Goal: Communication & Community: Answer question/provide support

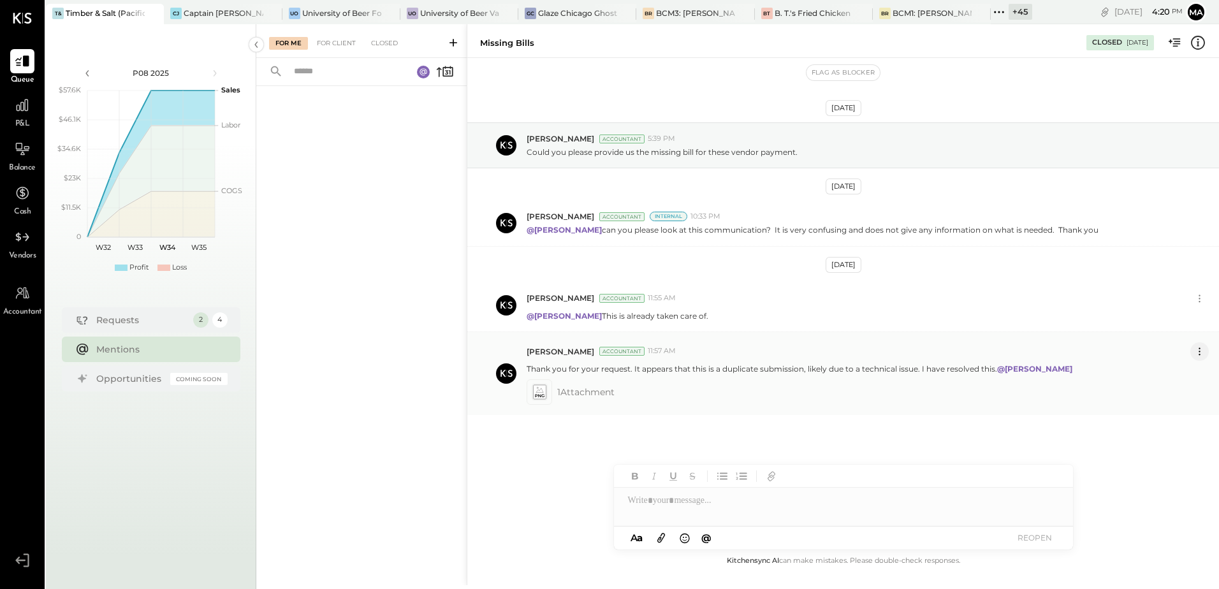
click at [1202, 353] on icon at bounding box center [1199, 351] width 13 height 13
click at [1163, 374] on button "Edit Message" at bounding box center [1166, 373] width 86 height 21
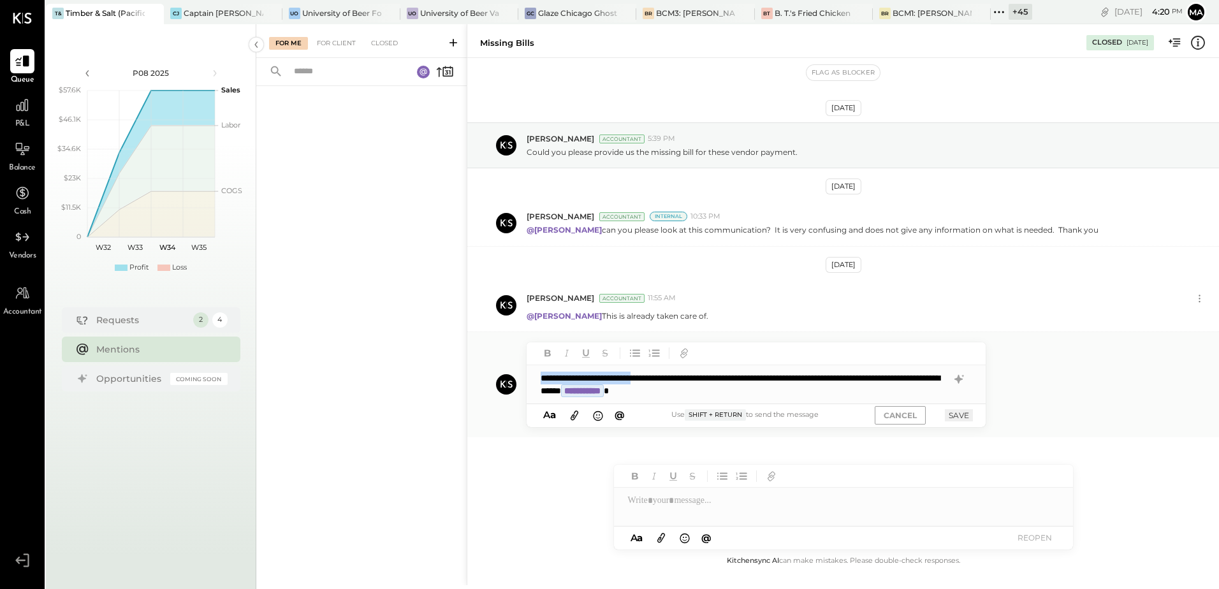
drag, startPoint x: 664, startPoint y: 379, endPoint x: 525, endPoint y: 379, distance: 138.3
click at [525, 379] on div "**********" at bounding box center [843, 384] width 752 height 105
click at [953, 417] on button "SAVE" at bounding box center [959, 415] width 28 height 12
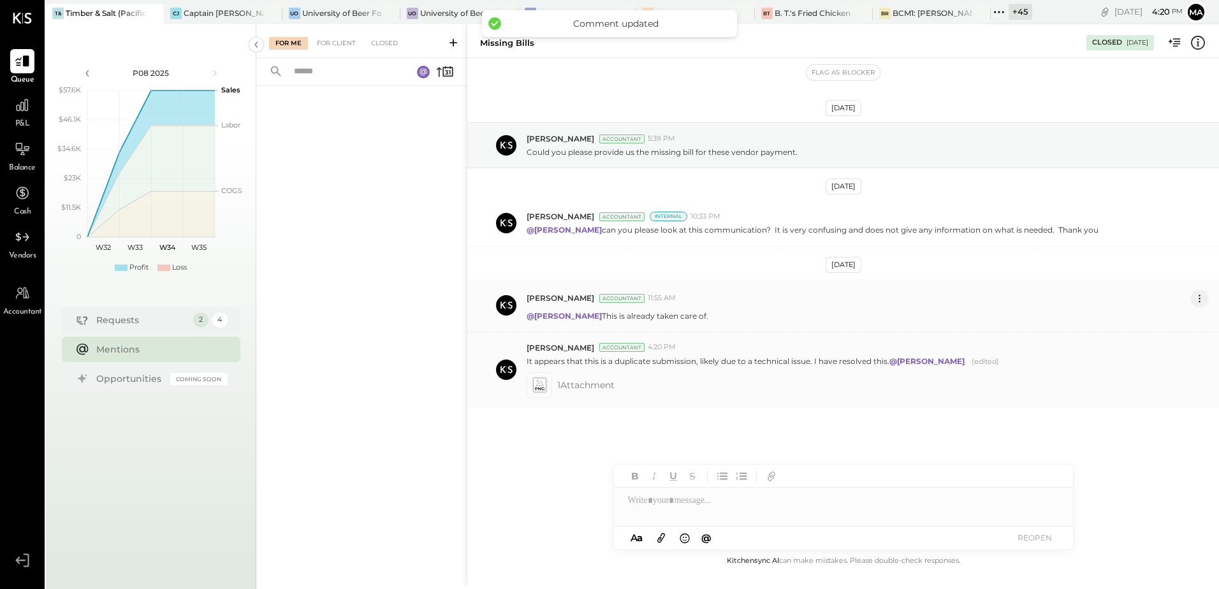
click at [1198, 300] on icon at bounding box center [1199, 298] width 13 height 13
click at [1158, 340] on button "Delete Message..." at bounding box center [1166, 341] width 86 height 21
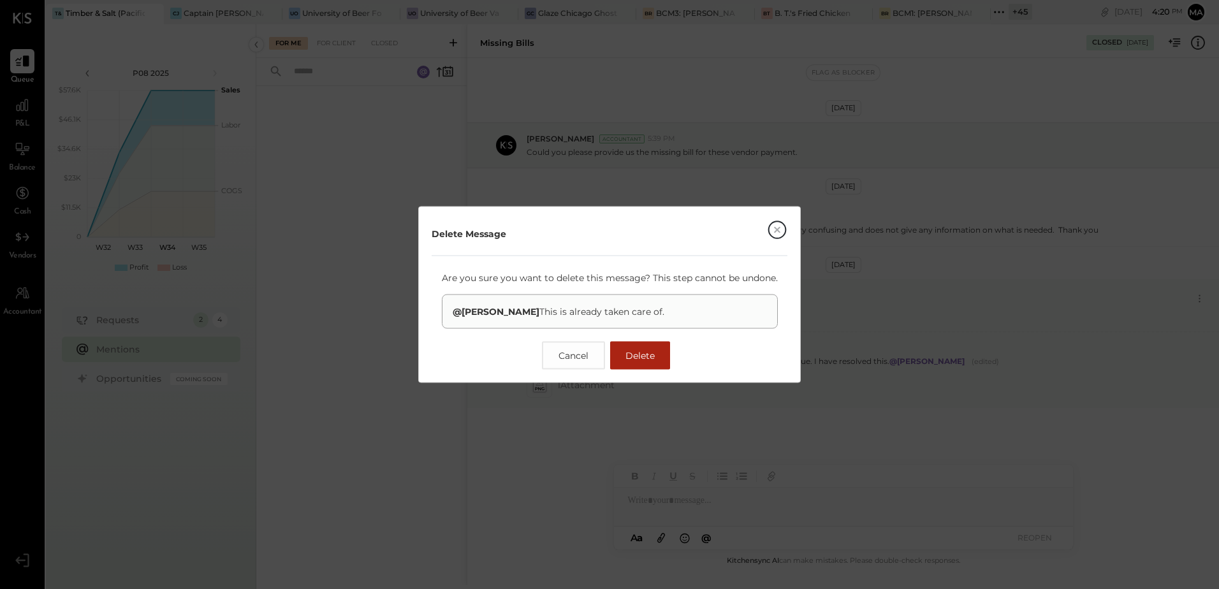
click at [644, 363] on button "Delete" at bounding box center [640, 356] width 60 height 28
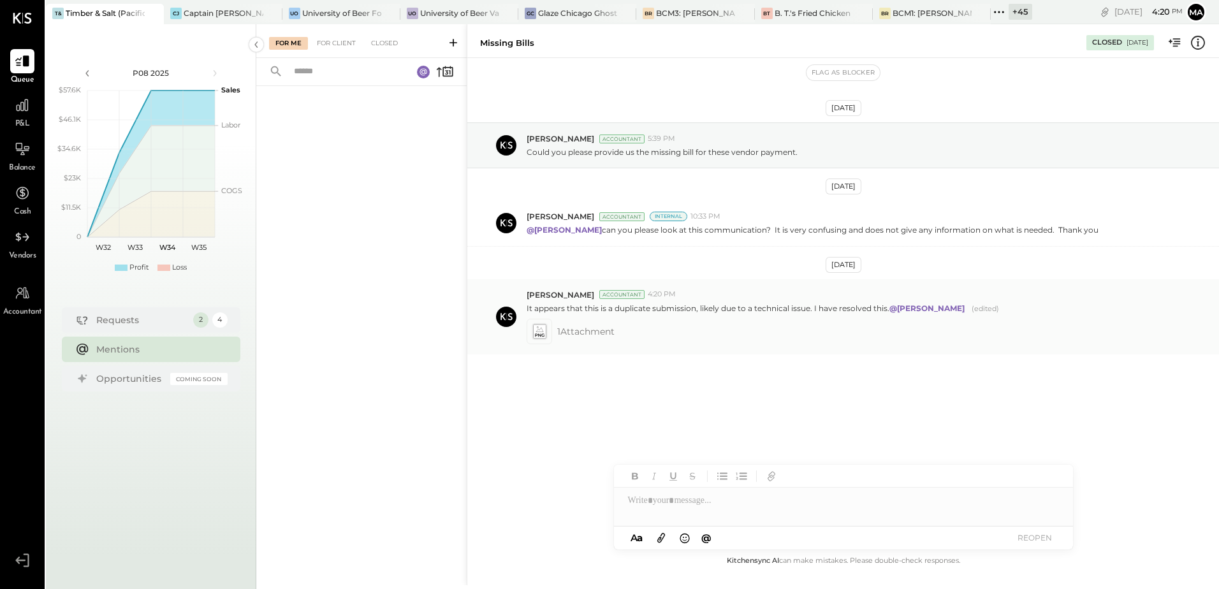
click at [735, 414] on div "[DATE] [PERSON_NAME] Accountant 5:39 PM Could you please provide us the missing…" at bounding box center [843, 270] width 752 height 360
click at [1077, 310] on div "It appears that this is a duplicate submission, likely due to a technical issue…" at bounding box center [868, 307] width 682 height 14
click at [948, 310] on strong "@[PERSON_NAME]" at bounding box center [926, 308] width 75 height 10
click at [994, 234] on p "@Manan Shah can you please look at this communication? It is very confusing and…" at bounding box center [813, 229] width 572 height 11
click at [660, 497] on div at bounding box center [843, 500] width 459 height 25
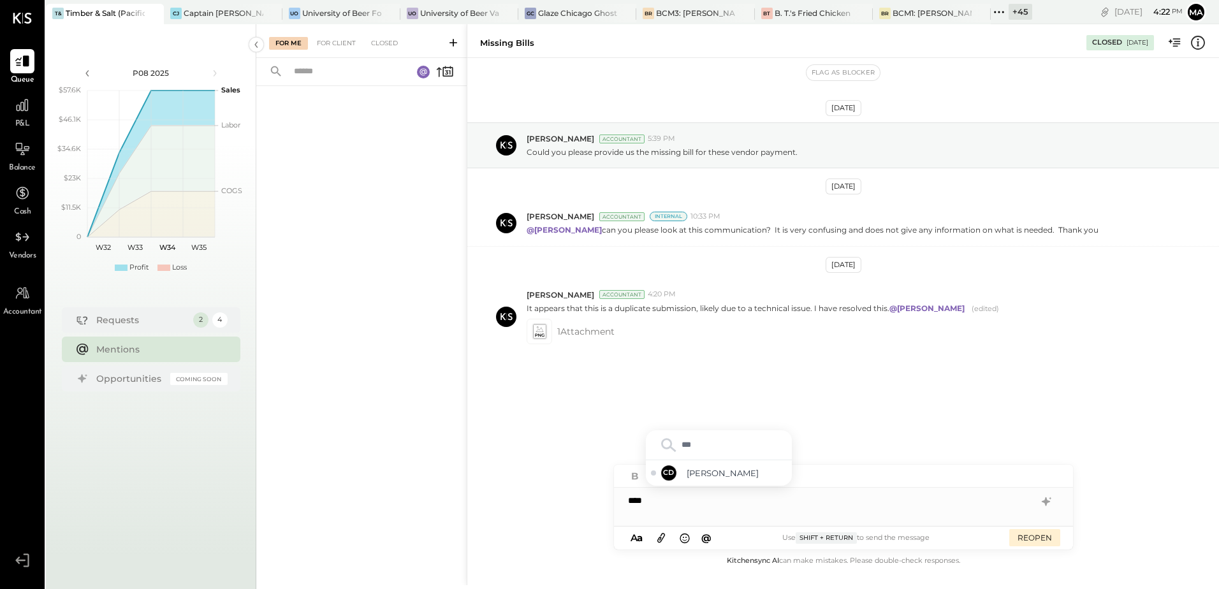
type input "****"
click at [706, 474] on span "[PERSON_NAME]" at bounding box center [737, 473] width 100 height 12
click at [716, 502] on div "**********" at bounding box center [843, 500] width 459 height 25
click at [569, 407] on div "[DATE] [PERSON_NAME] Accountant 5:39 PM Could you please provide us the missing…" at bounding box center [843, 270] width 752 height 360
click at [1105, 40] on div "Closed" at bounding box center [1107, 43] width 30 height 10
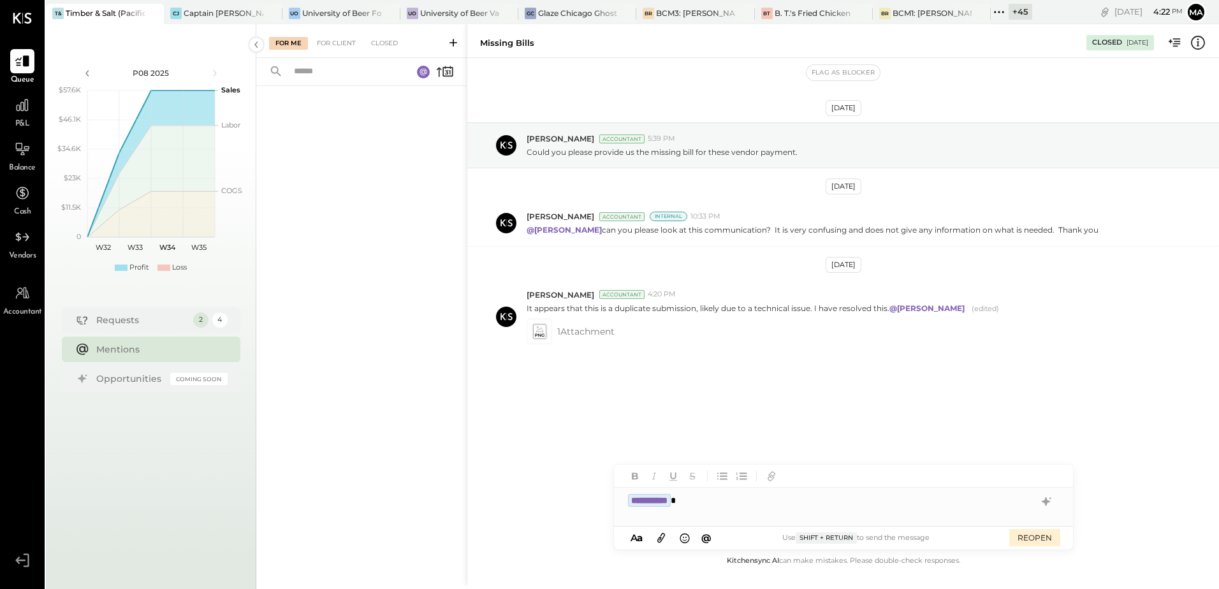
click at [720, 506] on div "**********" at bounding box center [843, 500] width 459 height 25
click at [873, 504] on div "**********" at bounding box center [843, 500] width 459 height 25
click at [1032, 539] on button "REOPEN" at bounding box center [1034, 537] width 51 height 17
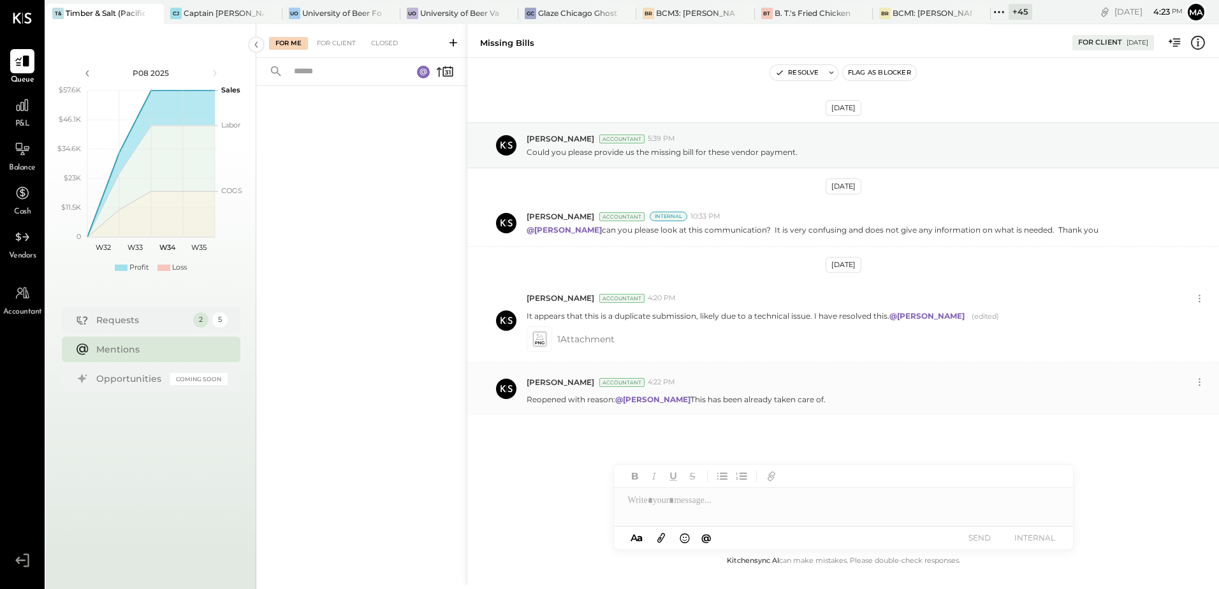
click at [737, 402] on p "Reopened with reason: @[PERSON_NAME] This has been already taken care of." at bounding box center [676, 399] width 299 height 11
drag, startPoint x: 670, startPoint y: 398, endPoint x: 824, endPoint y: 404, distance: 154.4
click at [824, 404] on div "Reopened with reason: @[PERSON_NAME] This has been already taken care of." at bounding box center [868, 397] width 682 height 13
copy p "This has been already taken care of."
click at [1196, 382] on icon at bounding box center [1199, 381] width 13 height 13
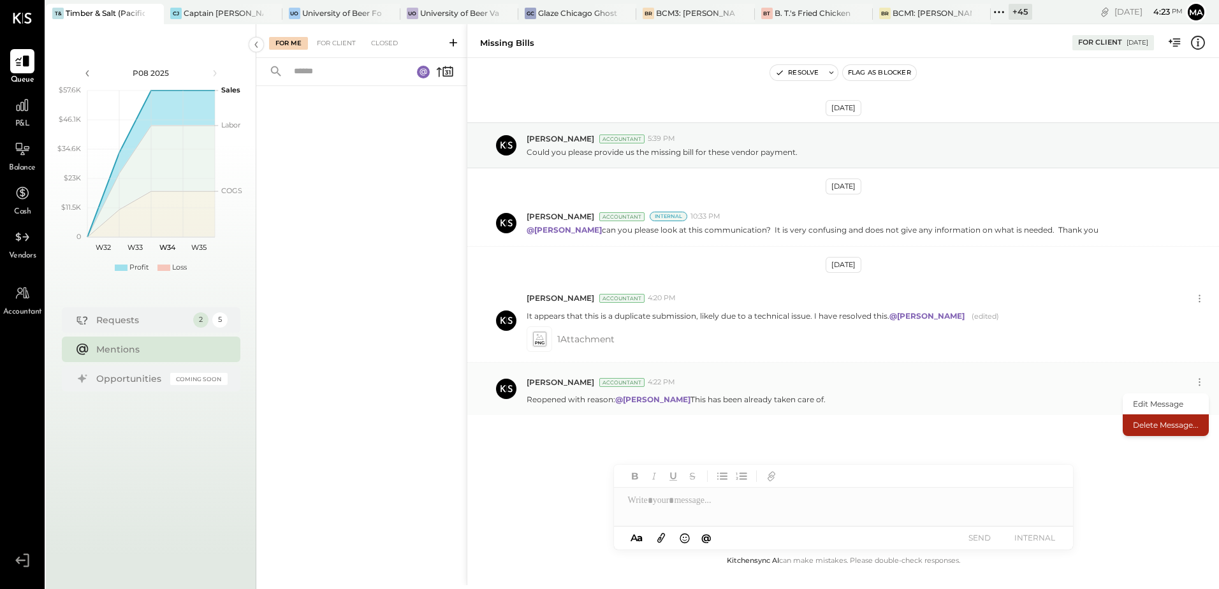
click at [1157, 423] on button "Delete Message..." at bounding box center [1166, 424] width 86 height 21
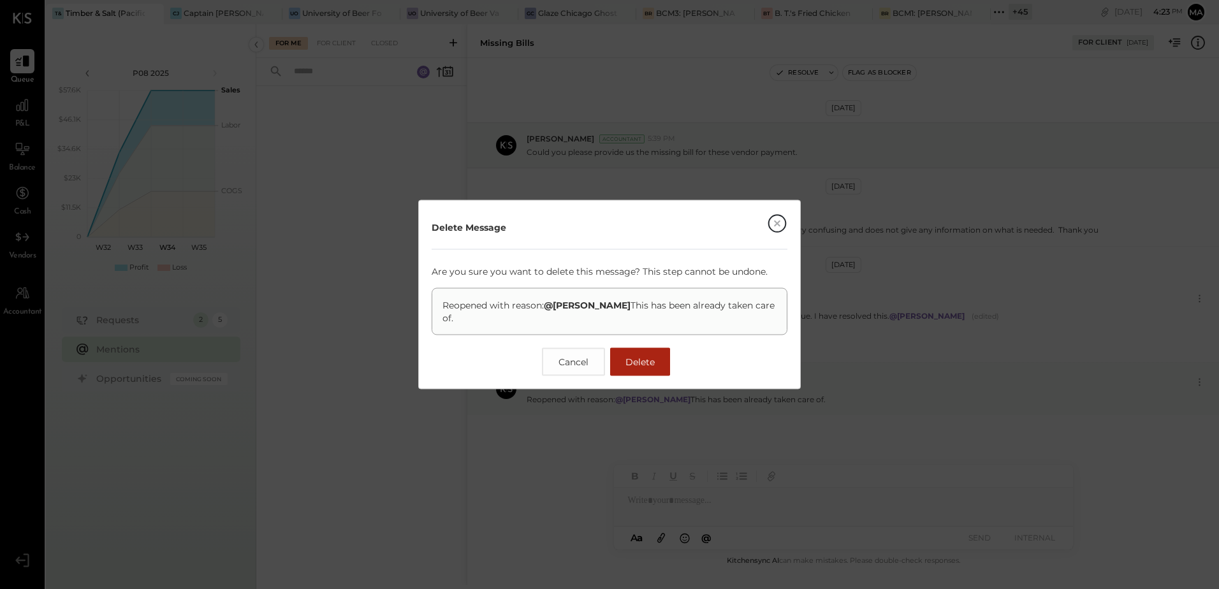
click at [642, 360] on span "Delete" at bounding box center [639, 361] width 29 height 11
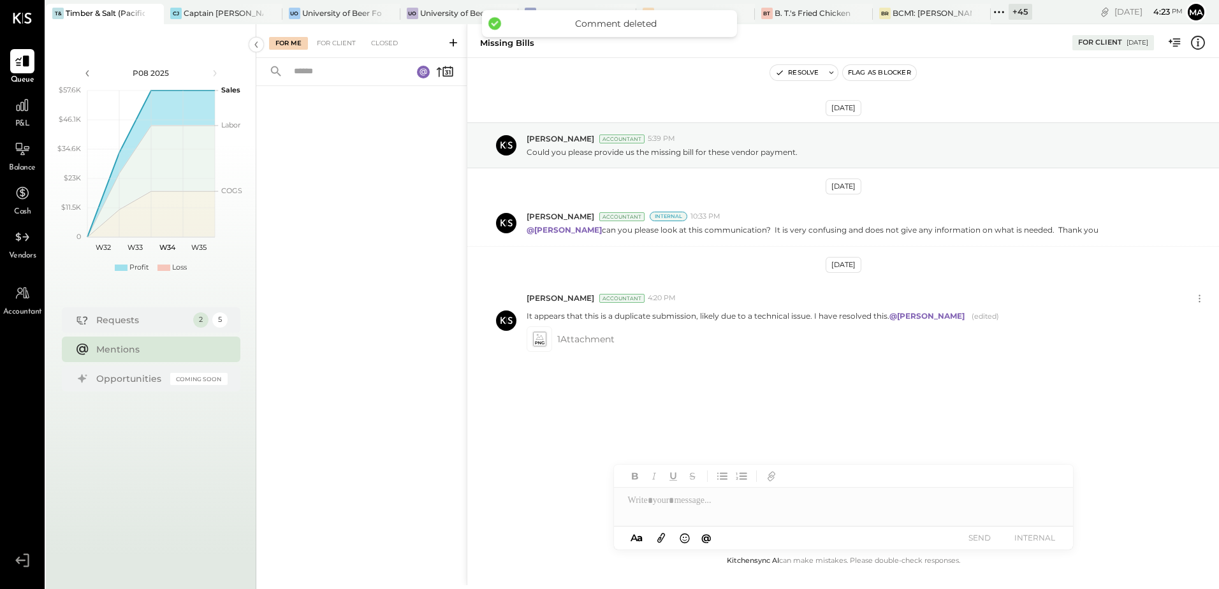
click at [657, 499] on div at bounding box center [843, 500] width 459 height 25
type input "*****"
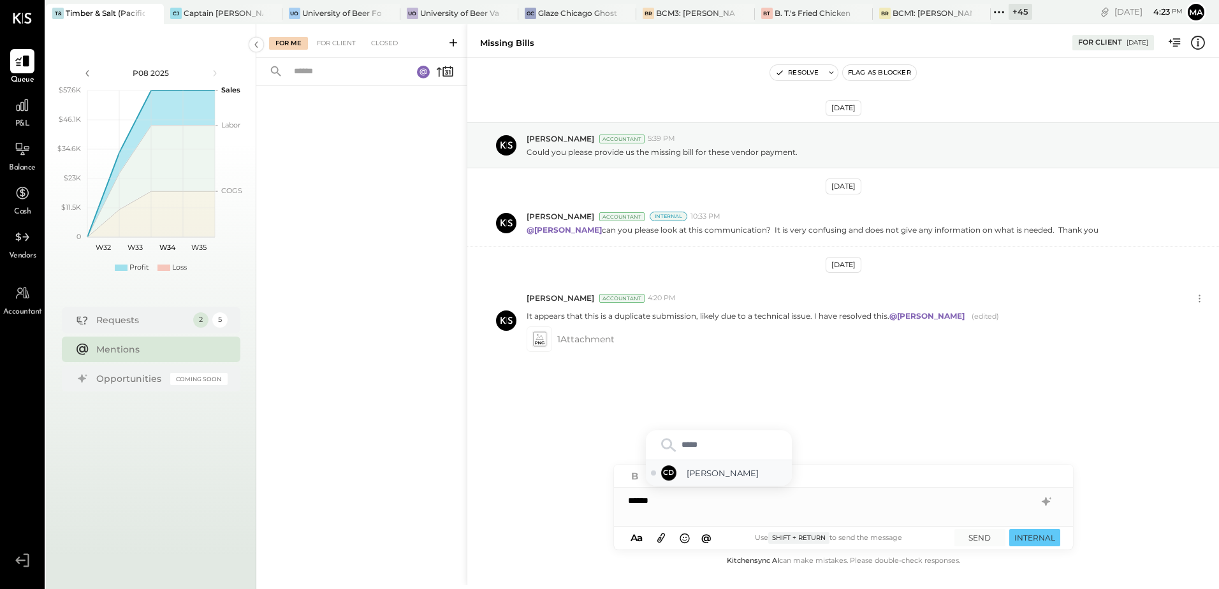
click at [692, 475] on span "[PERSON_NAME]" at bounding box center [737, 473] width 100 height 12
click at [664, 535] on icon at bounding box center [661, 537] width 14 height 15
click at [635, 499] on icon at bounding box center [635, 495] width 7 height 5
click at [636, 511] on span "Screenshot [DATE] 115527.png" at bounding box center [635, 510] width 29 height 6
click at [635, 506] on icon at bounding box center [636, 498] width 14 height 18
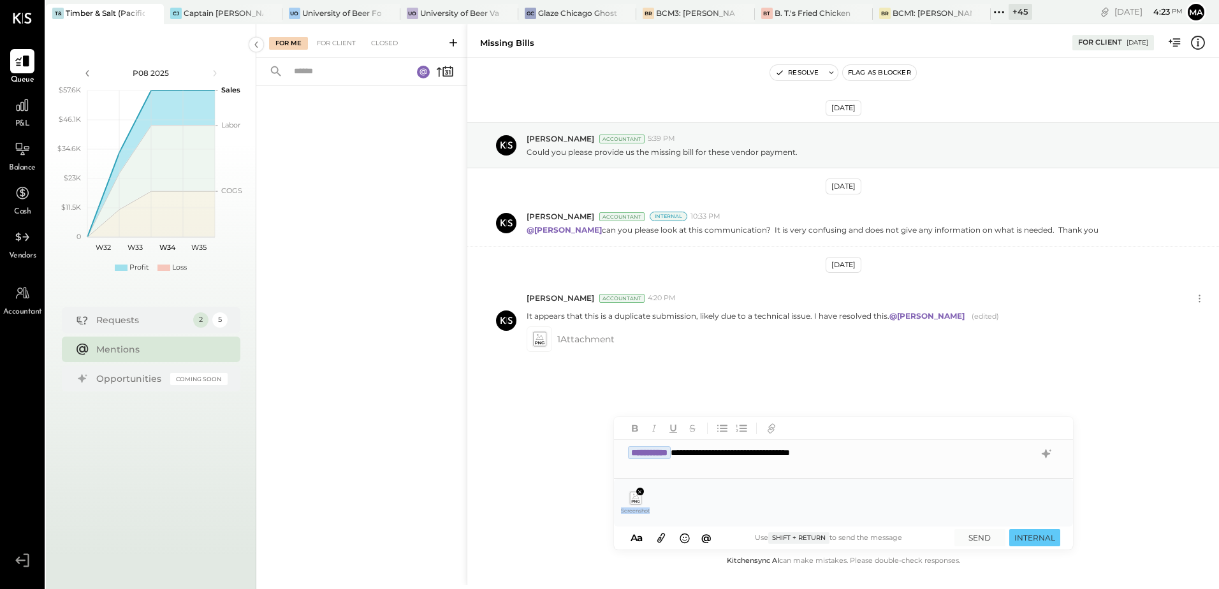
click at [635, 505] on icon at bounding box center [636, 498] width 14 height 18
drag, startPoint x: 635, startPoint y: 505, endPoint x: 634, endPoint y: 498, distance: 7.0
click at [634, 498] on icon at bounding box center [635, 498] width 11 height 12
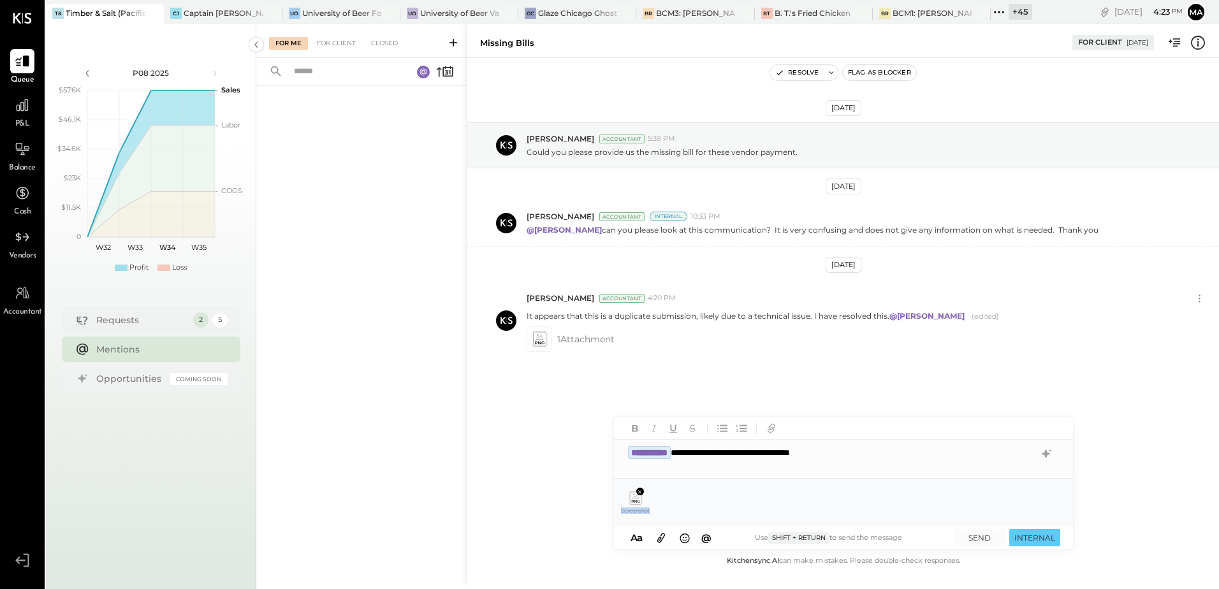
click at [634, 498] on icon at bounding box center [635, 498] width 11 height 12
drag, startPoint x: 634, startPoint y: 498, endPoint x: 538, endPoint y: 462, distance: 102.7
click at [538, 462] on div "Aug 7th, 2025 Manoj Bhagat Accountant 5:39 PM Could you please provide us the m…" at bounding box center [843, 305] width 752 height 495
click at [864, 455] on div "**********" at bounding box center [843, 452] width 459 height 25
click at [980, 458] on div "**********" at bounding box center [843, 452] width 459 height 25
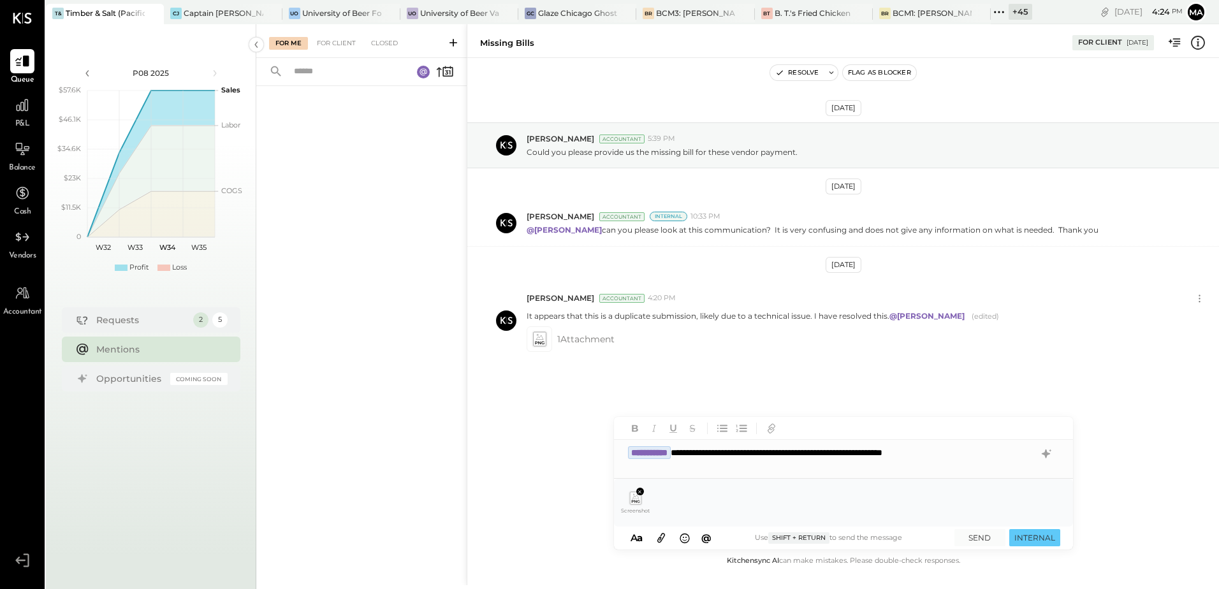
click at [884, 451] on div "**********" at bounding box center [843, 452] width 459 height 25
click at [907, 448] on div "**********" at bounding box center [843, 452] width 459 height 25
click at [914, 477] on div "**********" at bounding box center [843, 447] width 459 height 61
click at [1011, 456] on div "**********" at bounding box center [843, 452] width 459 height 25
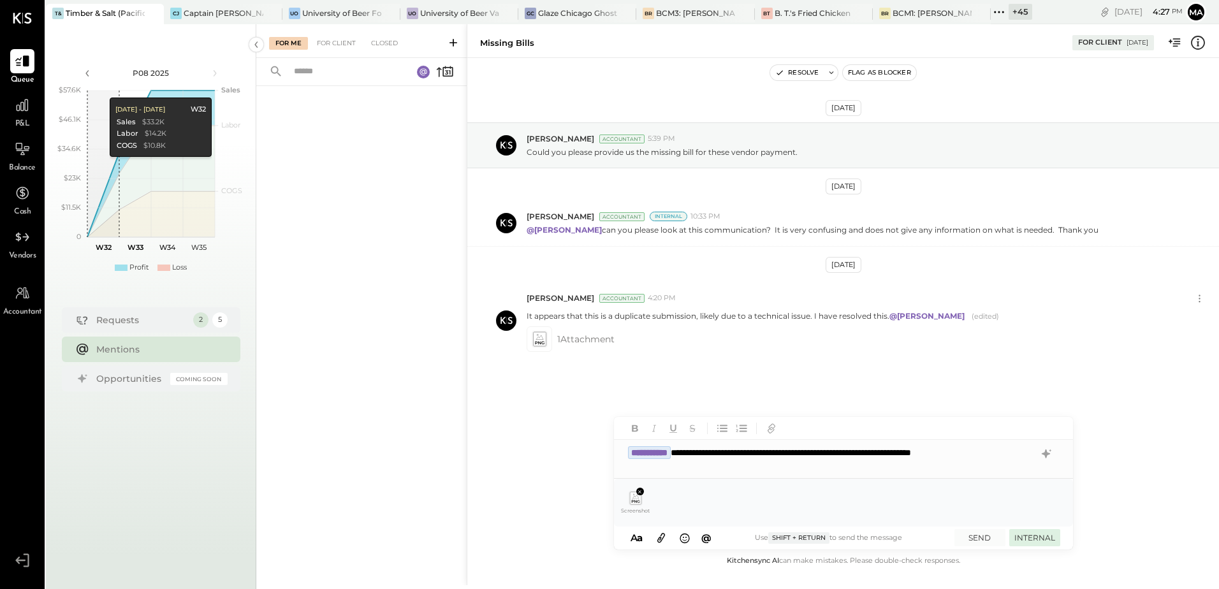
click at [1026, 542] on button "INTERNAL" at bounding box center [1034, 537] width 51 height 17
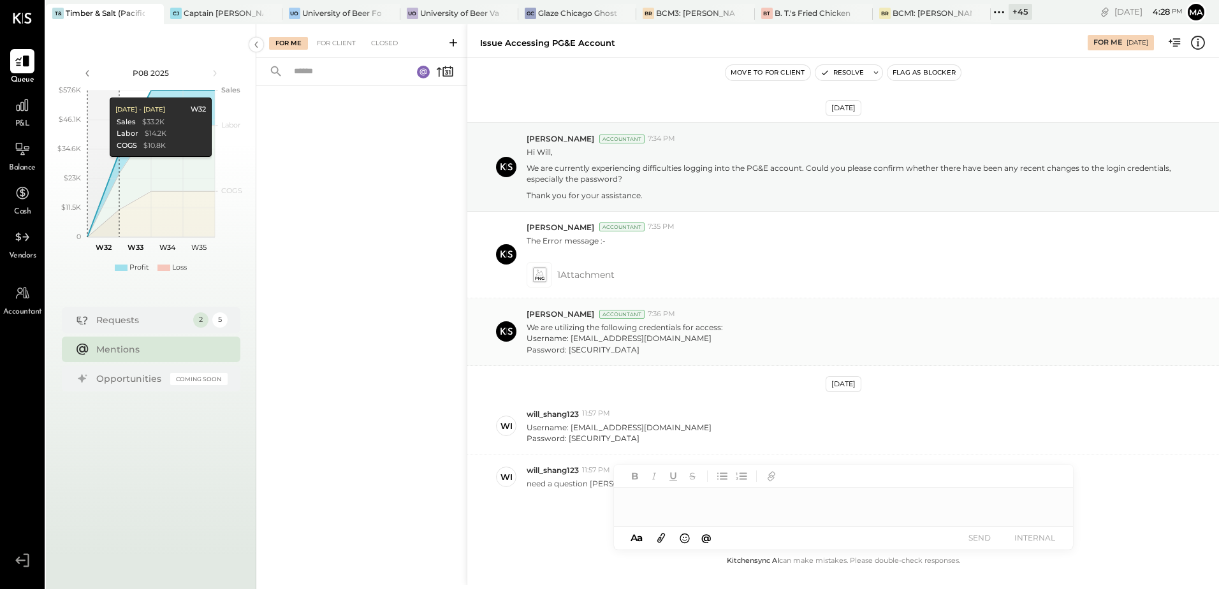
scroll to position [41, 0]
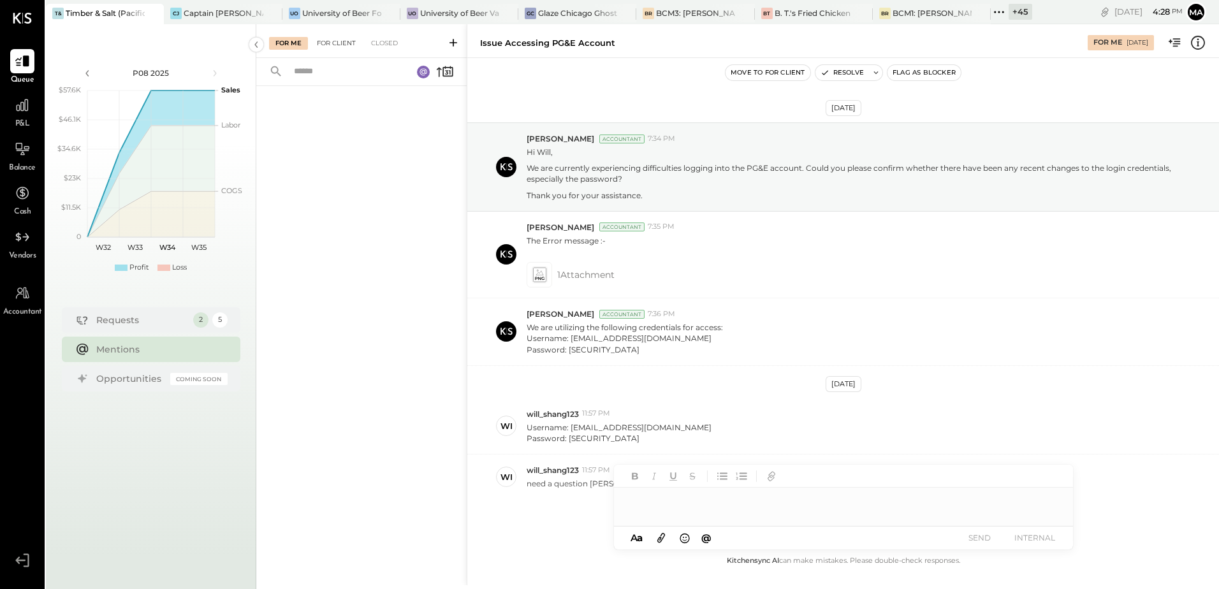
click at [333, 43] on div "For Client" at bounding box center [336, 43] width 52 height 13
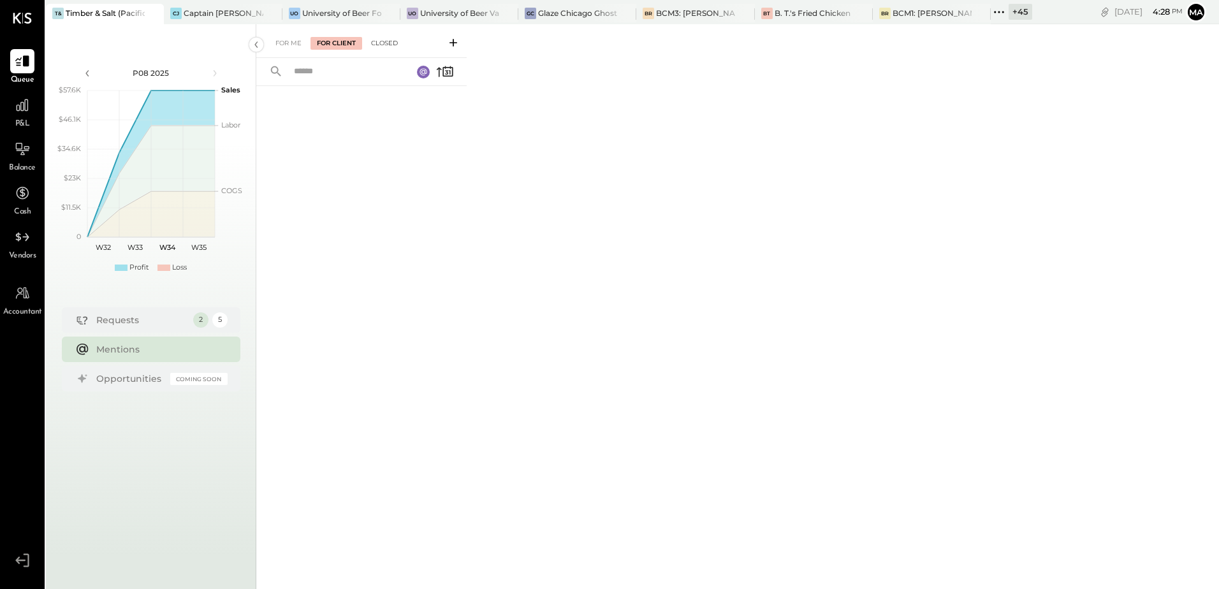
click at [387, 43] on div "Closed" at bounding box center [385, 43] width 40 height 13
click at [326, 43] on div "For Client" at bounding box center [336, 43] width 52 height 13
click at [296, 43] on div "For Me" at bounding box center [288, 43] width 39 height 13
click at [118, 321] on div "Requests" at bounding box center [141, 320] width 91 height 13
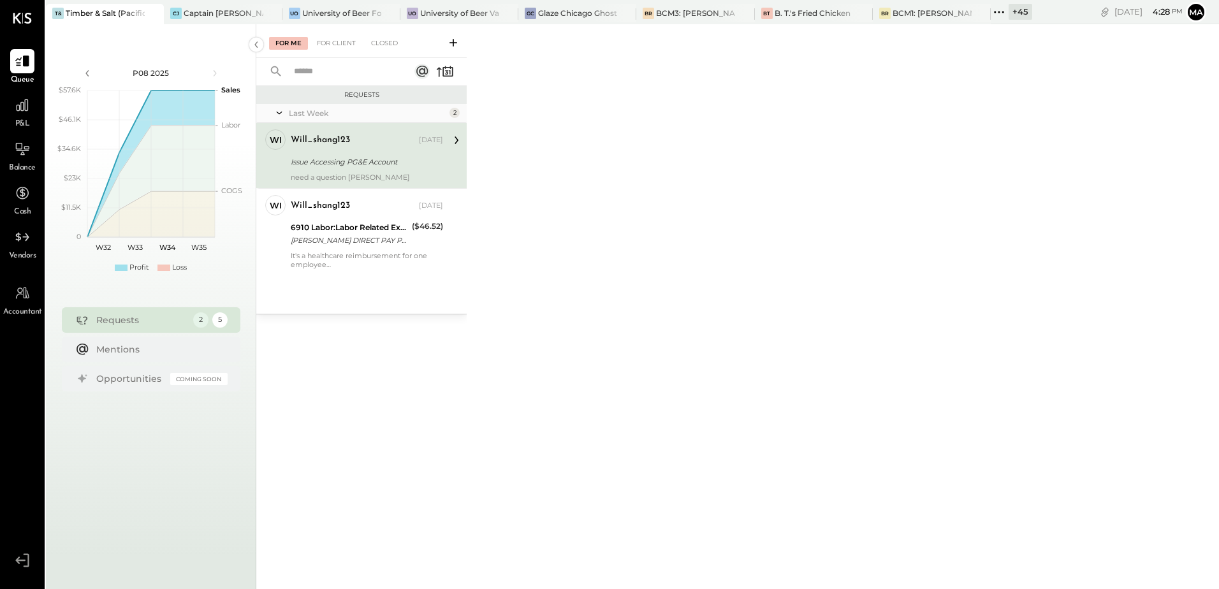
click at [321, 163] on div "Issue Accessing PG&E Account" at bounding box center [365, 162] width 149 height 13
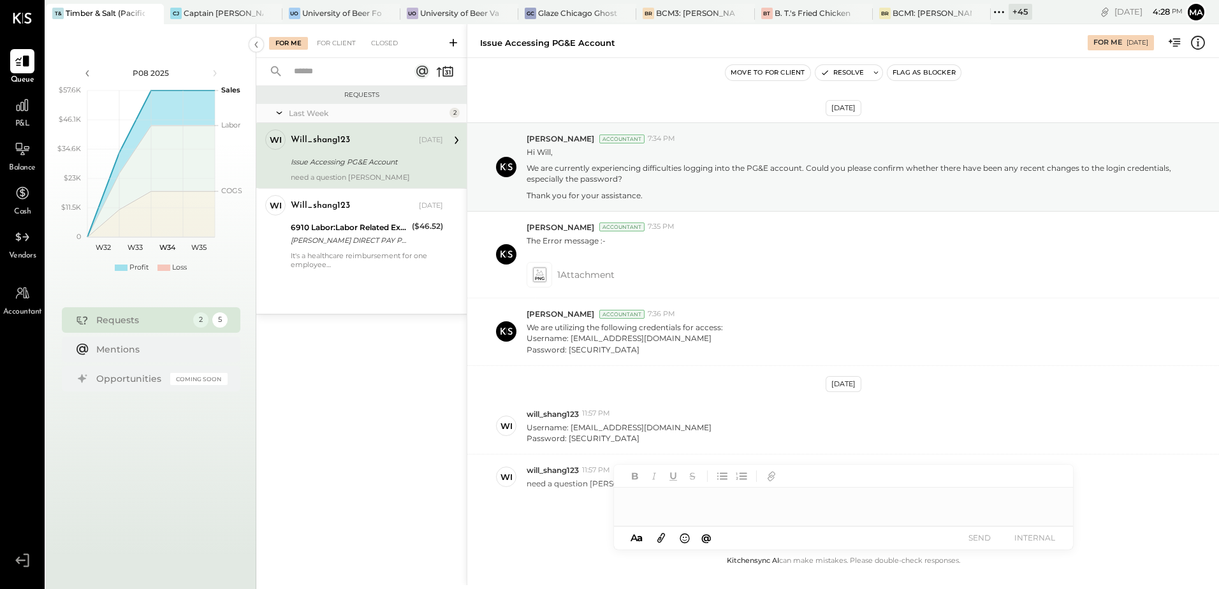
scroll to position [41, 0]
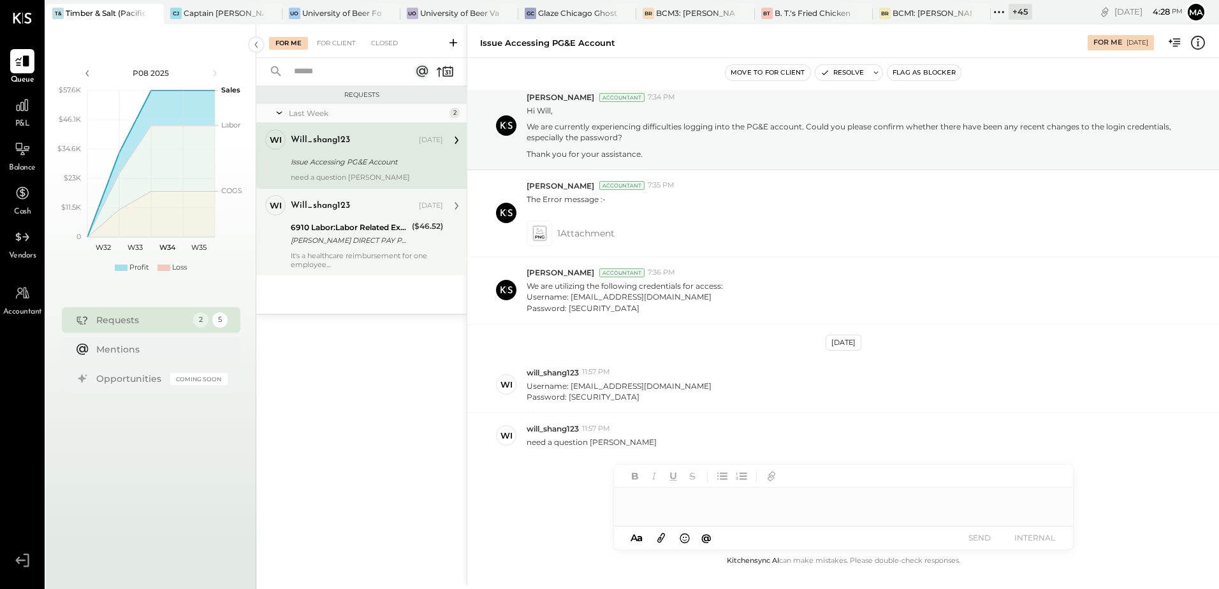
click at [346, 228] on div "6910 Labor:Labor Related Expenses:Group Insurance" at bounding box center [349, 227] width 117 height 13
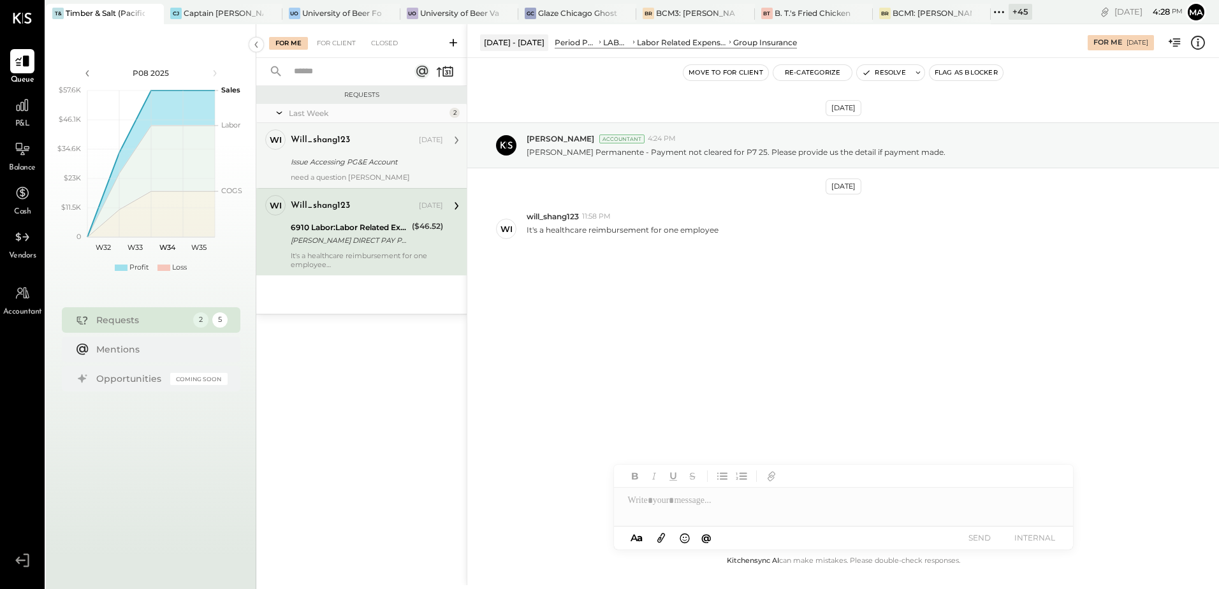
click at [333, 150] on div "will_shang123 Aug 14, 2025" at bounding box center [367, 140] width 152 height 22
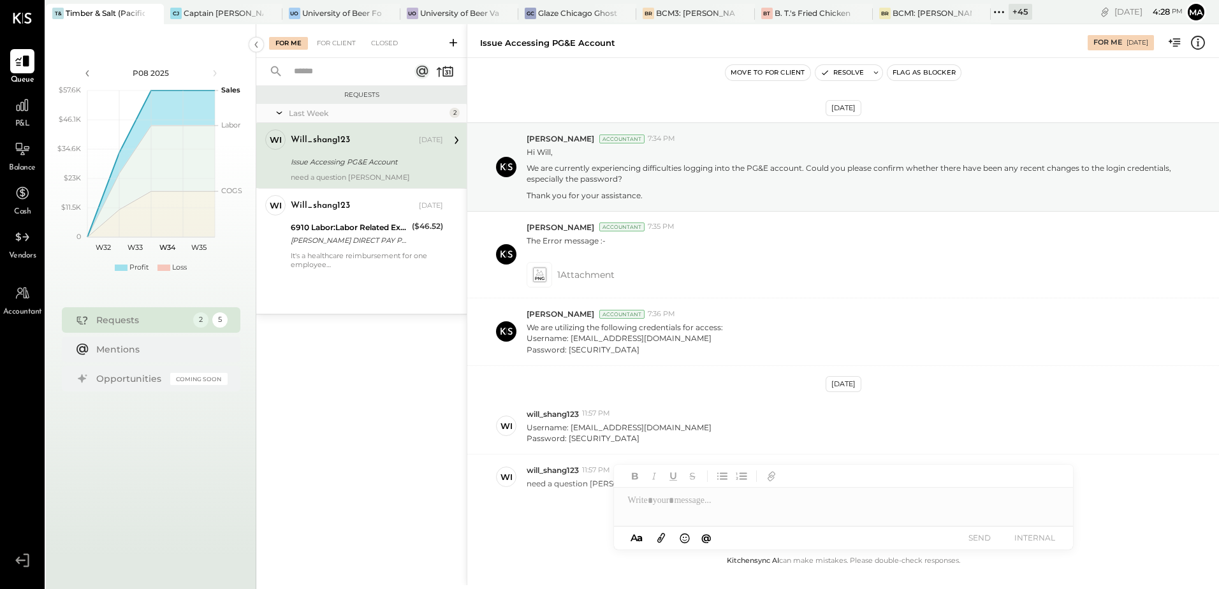
scroll to position [41, 0]
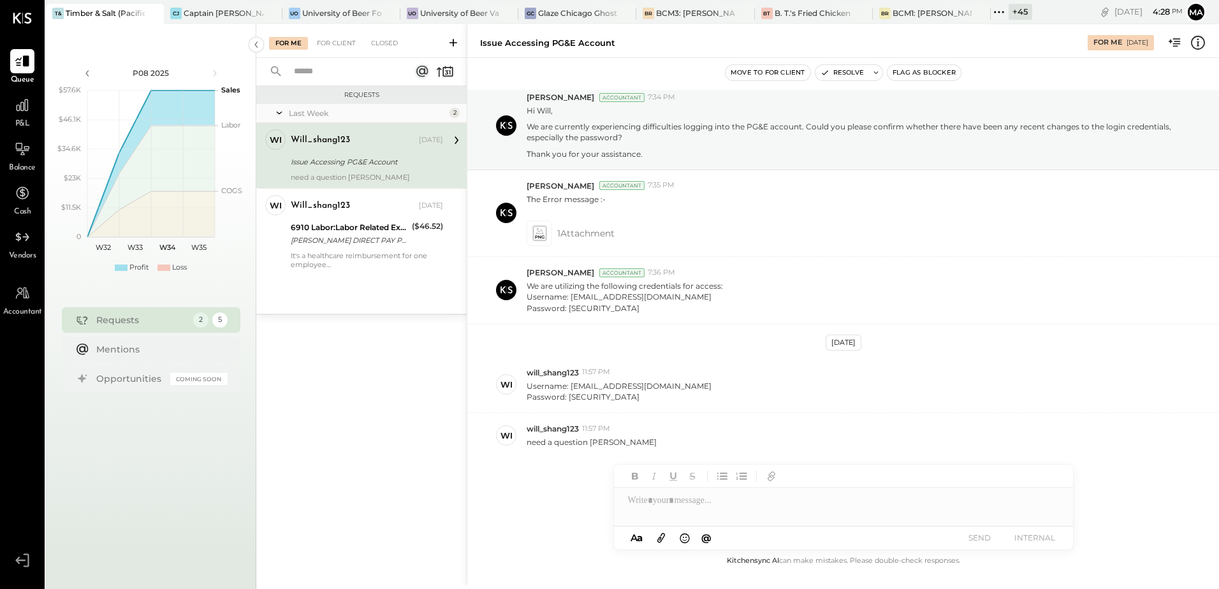
click at [331, 50] on div "For Me For Client Closed" at bounding box center [361, 41] width 210 height 34
click at [332, 41] on div "For Client" at bounding box center [336, 43] width 52 height 13
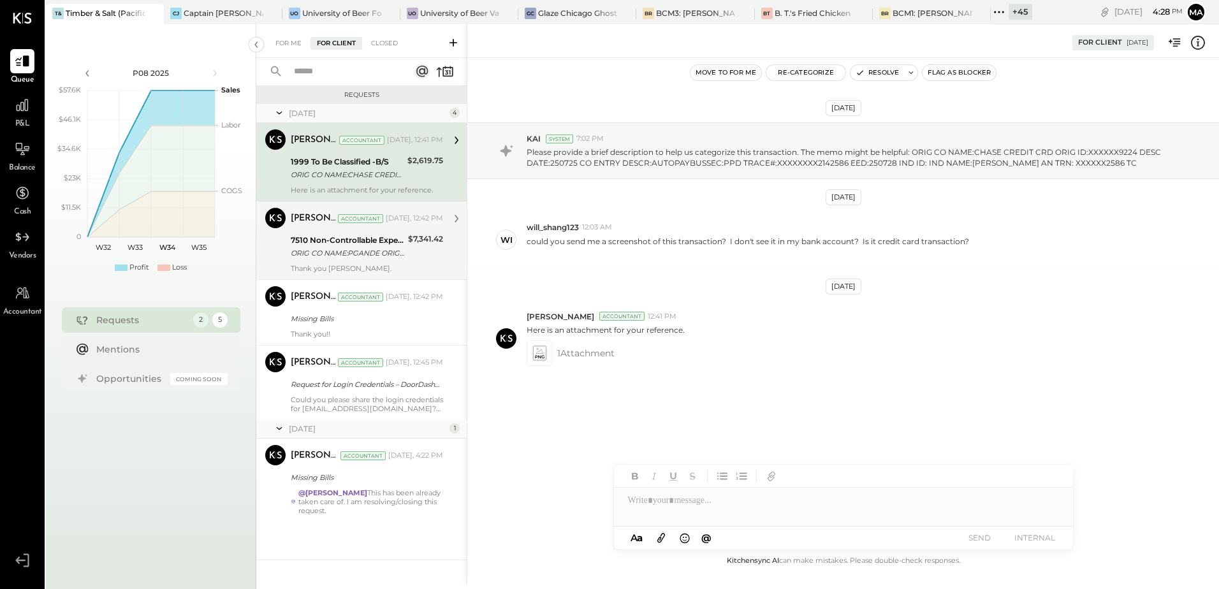
click at [335, 244] on div "7510 Non-Controllable Expenses:Property Expenses:Electricity" at bounding box center [347, 240] width 113 height 13
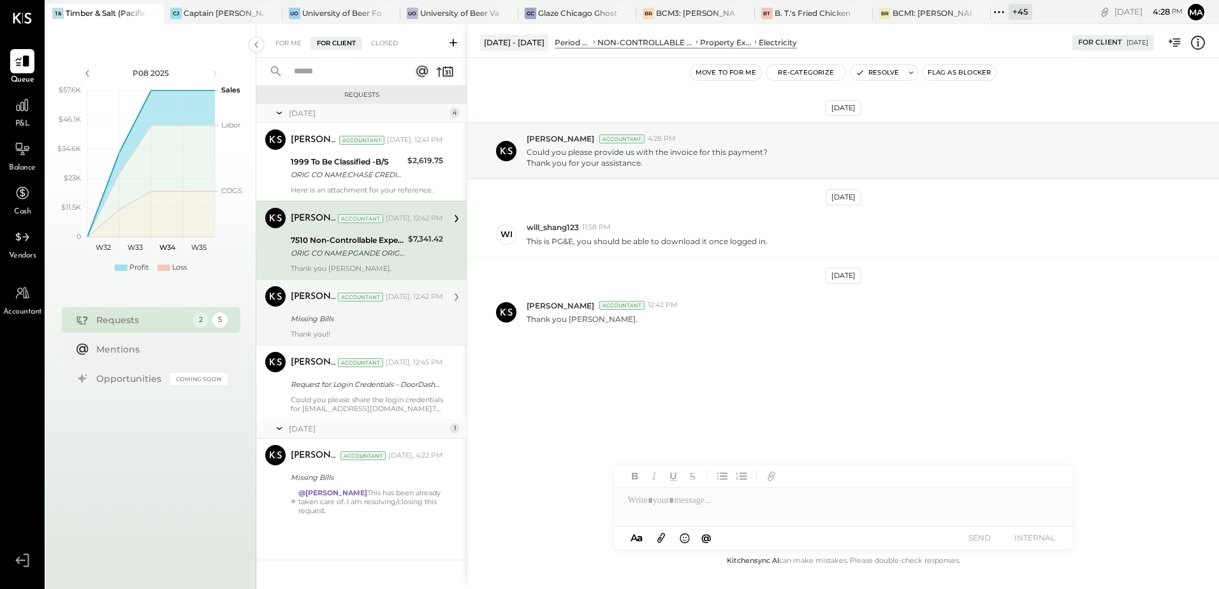
click at [352, 323] on div "Missing Bills" at bounding box center [365, 318] width 149 height 13
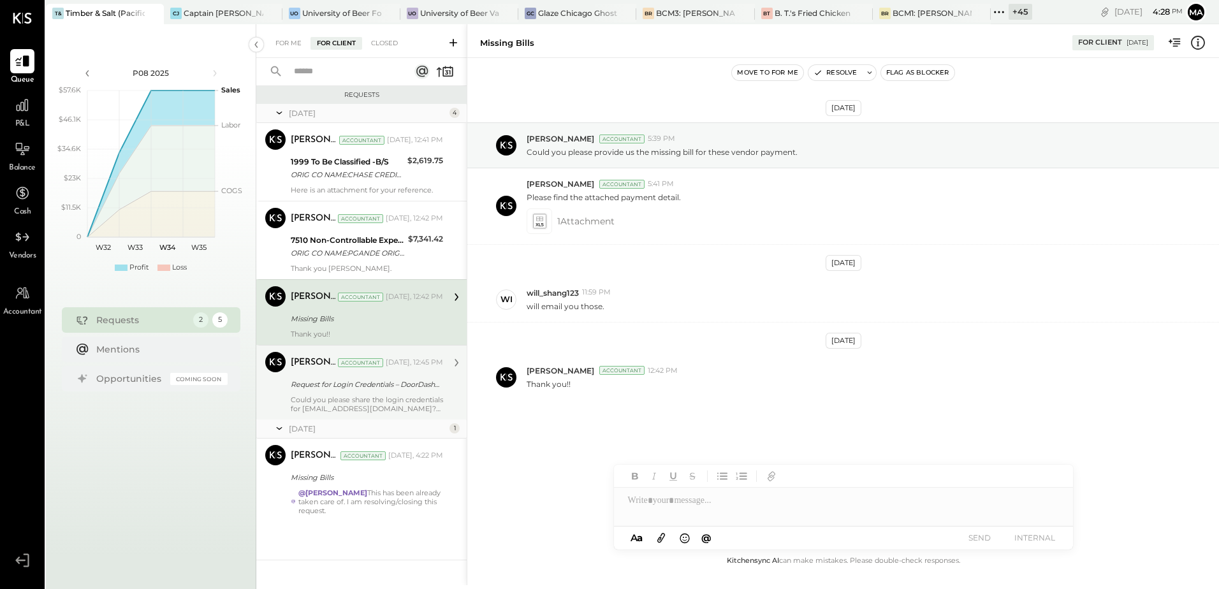
click at [345, 392] on div "Harsh Talajiya Accountant Yesterday, 12:45 PM Request for Login Credentials – D…" at bounding box center [367, 382] width 152 height 61
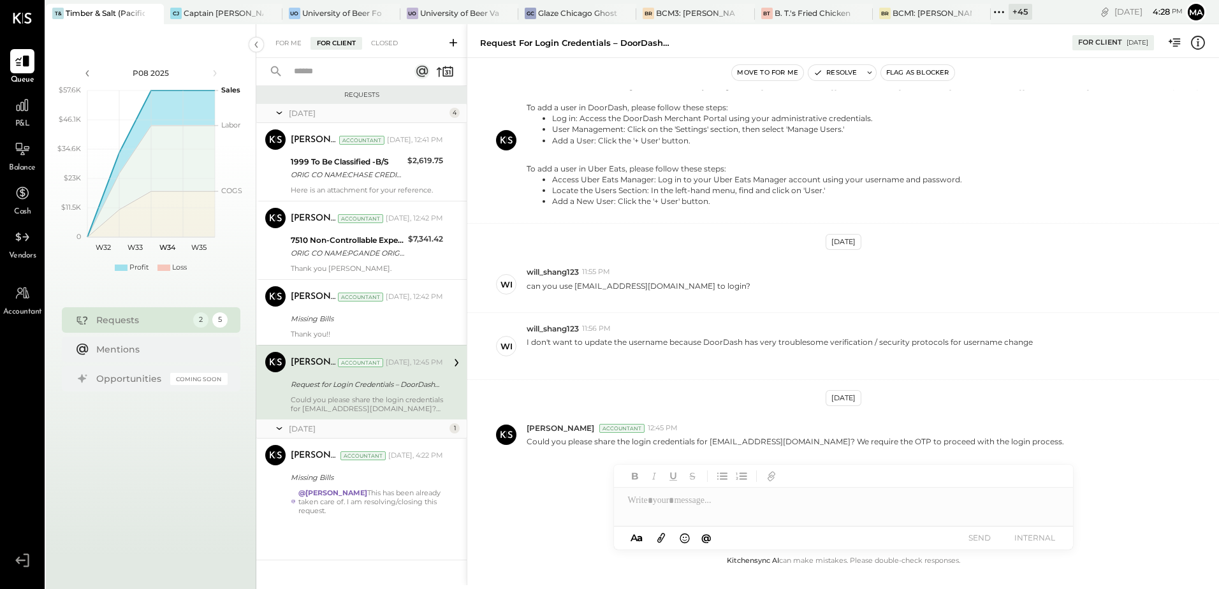
click at [338, 383] on div "Request for Login Credentials – DoorDash & Uber Eats" at bounding box center [365, 384] width 149 height 13
click at [332, 323] on div "Missing Bills" at bounding box center [365, 318] width 149 height 13
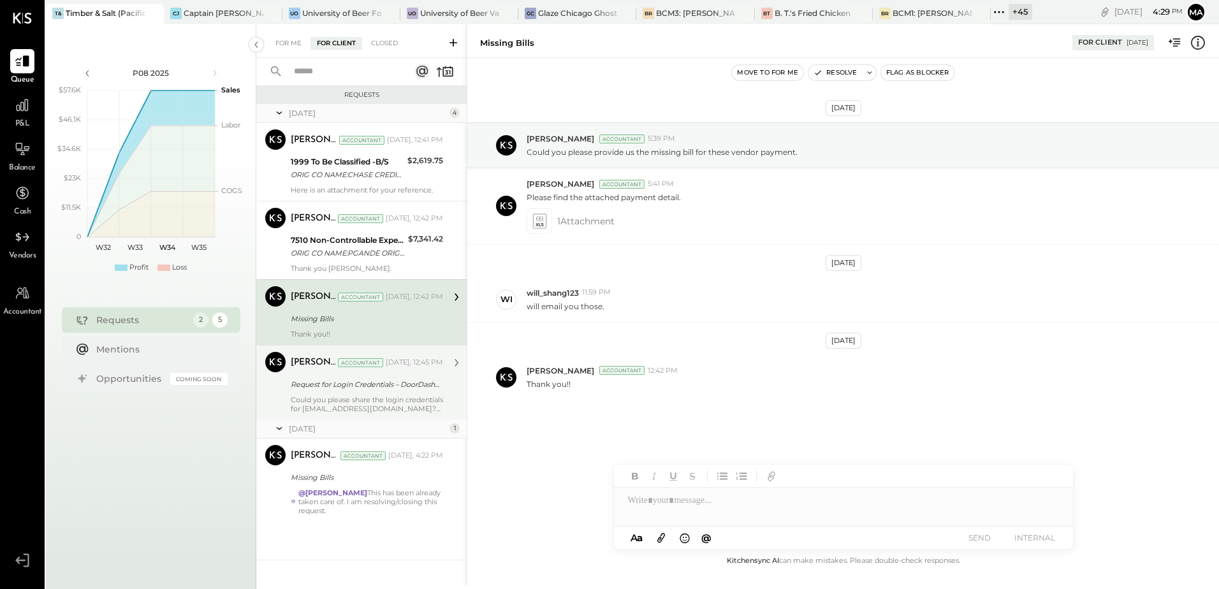
click at [359, 404] on div "Could you please share the login credentials for [EMAIL_ADDRESS][DOMAIN_NAME]? …" at bounding box center [367, 404] width 152 height 18
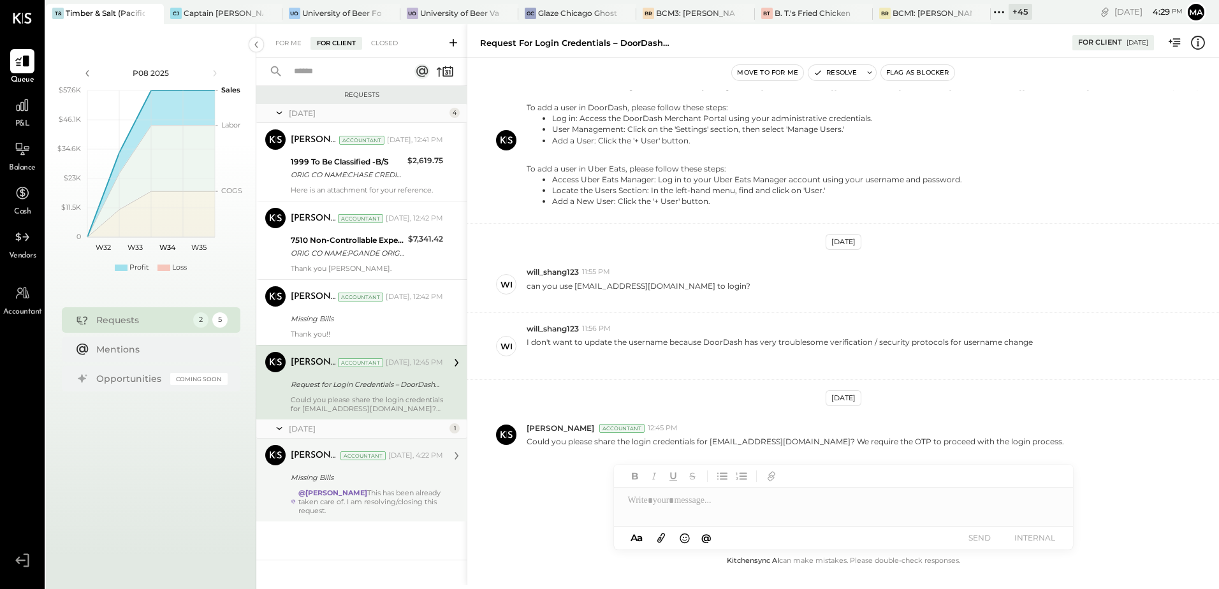
click at [335, 496] on strong "@[PERSON_NAME]" at bounding box center [332, 492] width 69 height 9
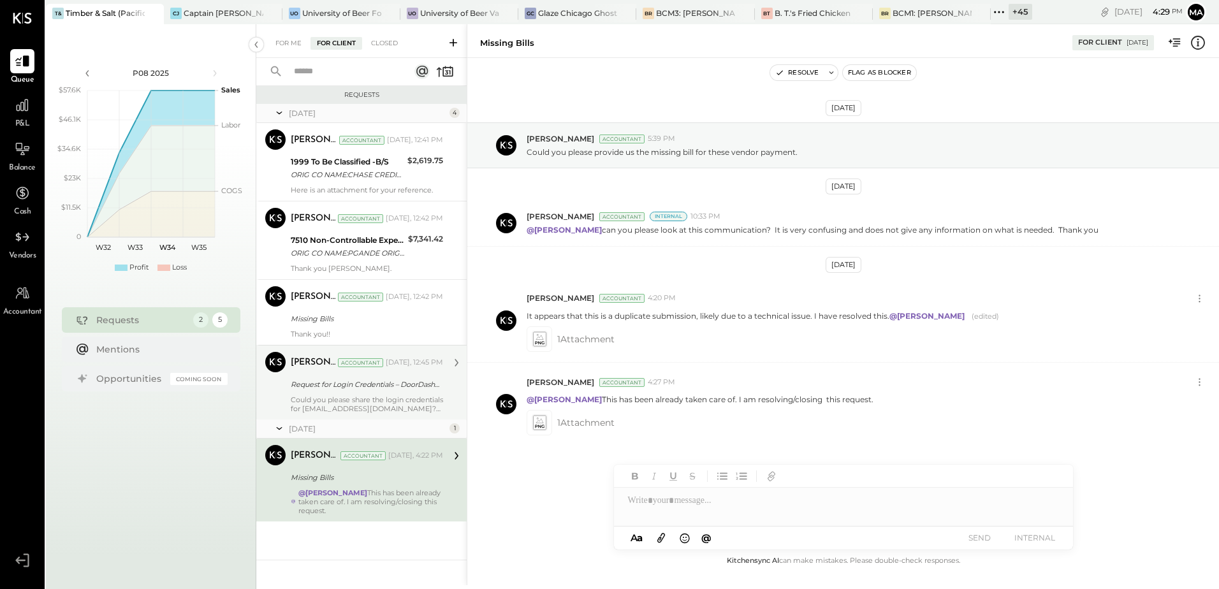
click at [367, 502] on div "@Chris Dash This has been already taken care of. I am resolving/closing this re…" at bounding box center [370, 501] width 145 height 27
click at [668, 425] on div "1 Attachment" at bounding box center [868, 422] width 682 height 25
drag, startPoint x: 523, startPoint y: 153, endPoint x: 803, endPoint y: 153, distance: 279.2
click at [803, 153] on div "Manoj Bhagat Accountant 5:39 PM Could you please provide us the missing bill fo…" at bounding box center [843, 145] width 752 height 46
click at [1195, 297] on icon at bounding box center [1199, 298] width 13 height 13
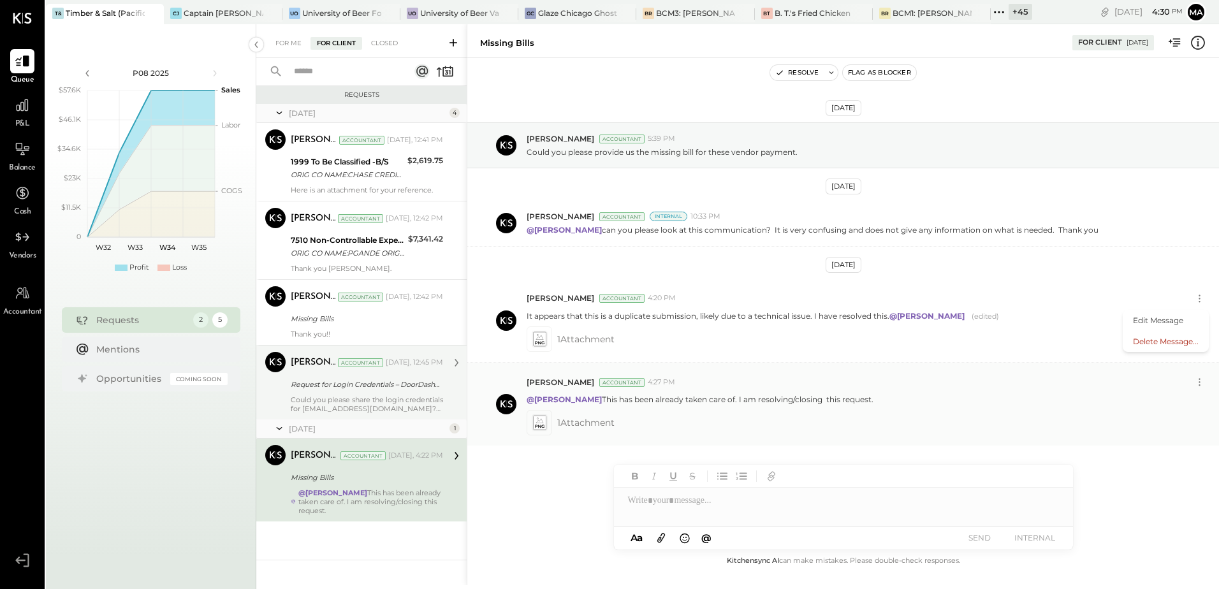
click at [745, 418] on div "1 Attachment" at bounding box center [868, 422] width 682 height 25
drag, startPoint x: 578, startPoint y: 401, endPoint x: 850, endPoint y: 398, distance: 272.9
click at [850, 398] on p "@Chris Dash This has been already taken care of. I am resolving/closing this re…" at bounding box center [700, 399] width 347 height 11
copy p "This has been already taken care of. I am resolving/closing this request."
click at [1197, 382] on icon at bounding box center [1199, 381] width 13 height 13
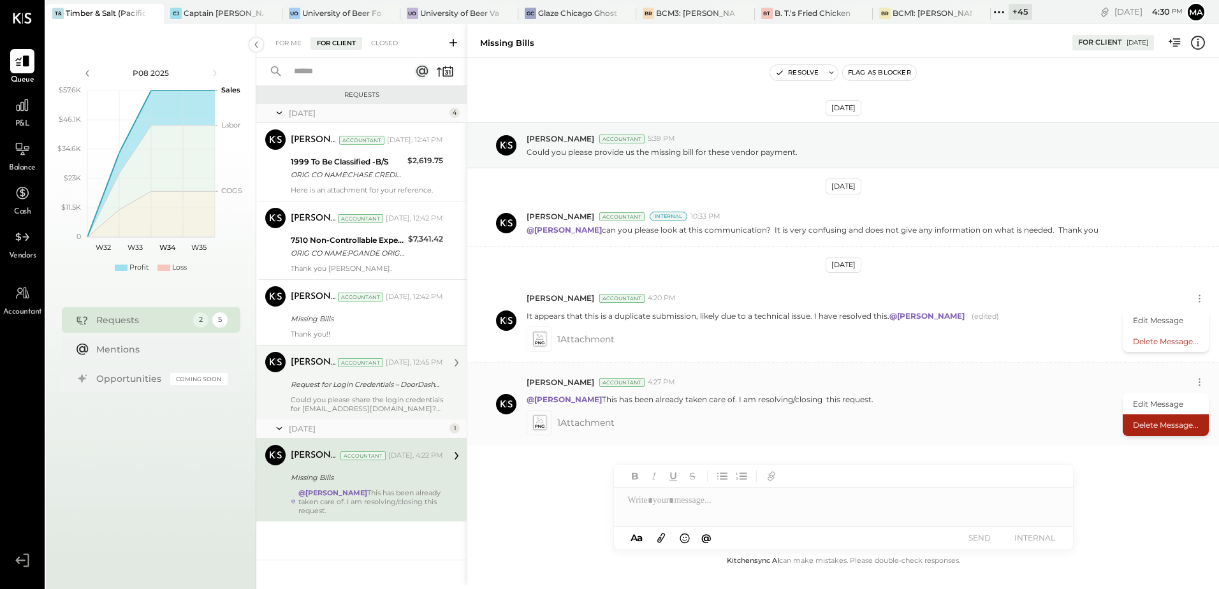
click at [1156, 421] on button "Delete Message..." at bounding box center [1166, 424] width 86 height 21
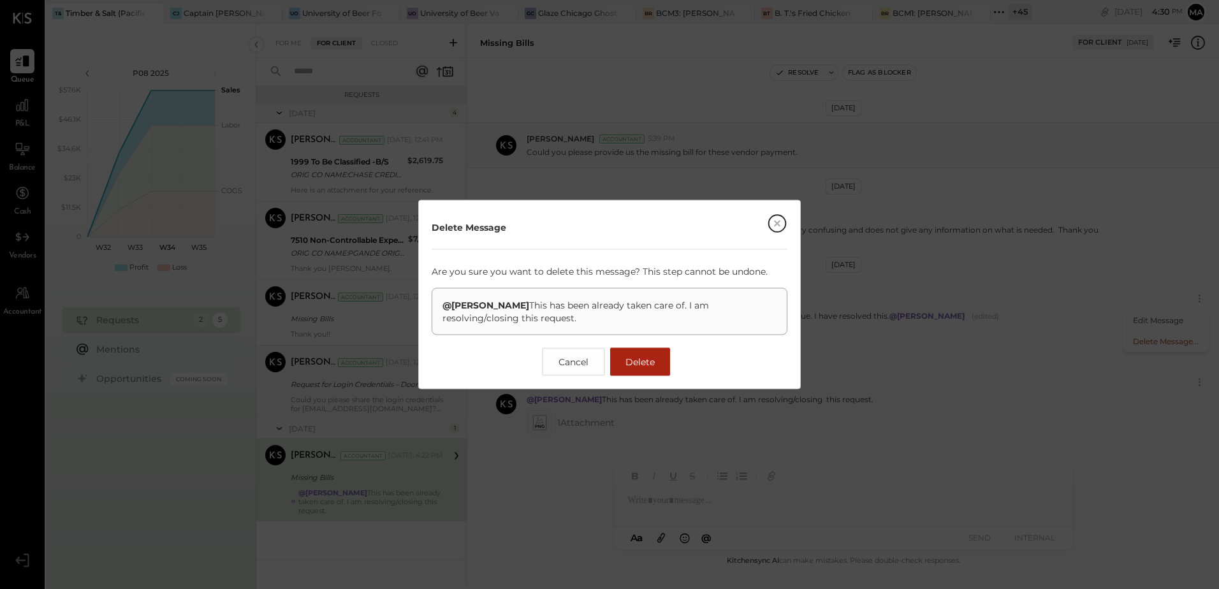
click at [651, 363] on span "Delete" at bounding box center [639, 361] width 29 height 11
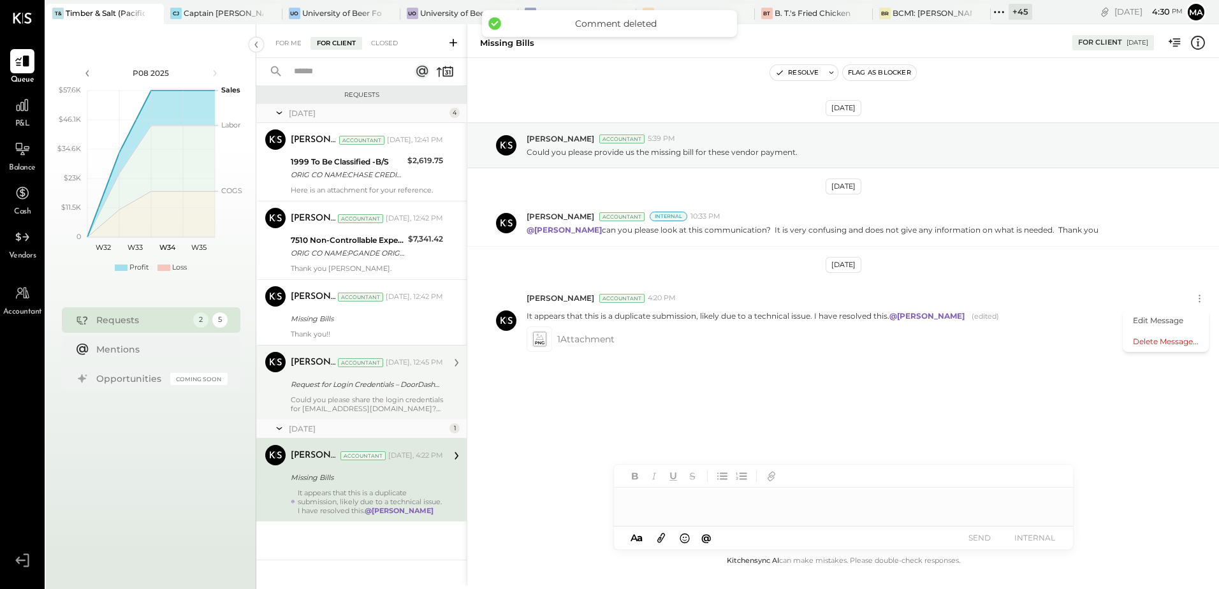
click at [655, 502] on div at bounding box center [843, 500] width 459 height 25
type input "****"
click at [705, 479] on span "Chris Dash" at bounding box center [737, 473] width 100 height 12
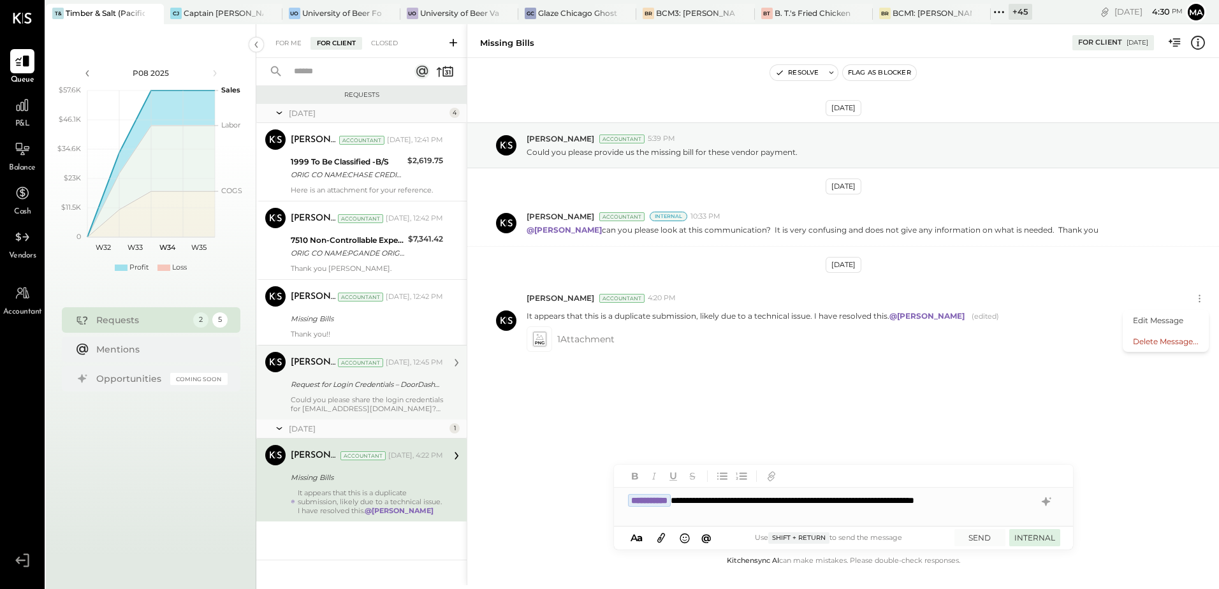
click at [1034, 538] on button "INTERNAL" at bounding box center [1034, 537] width 51 height 17
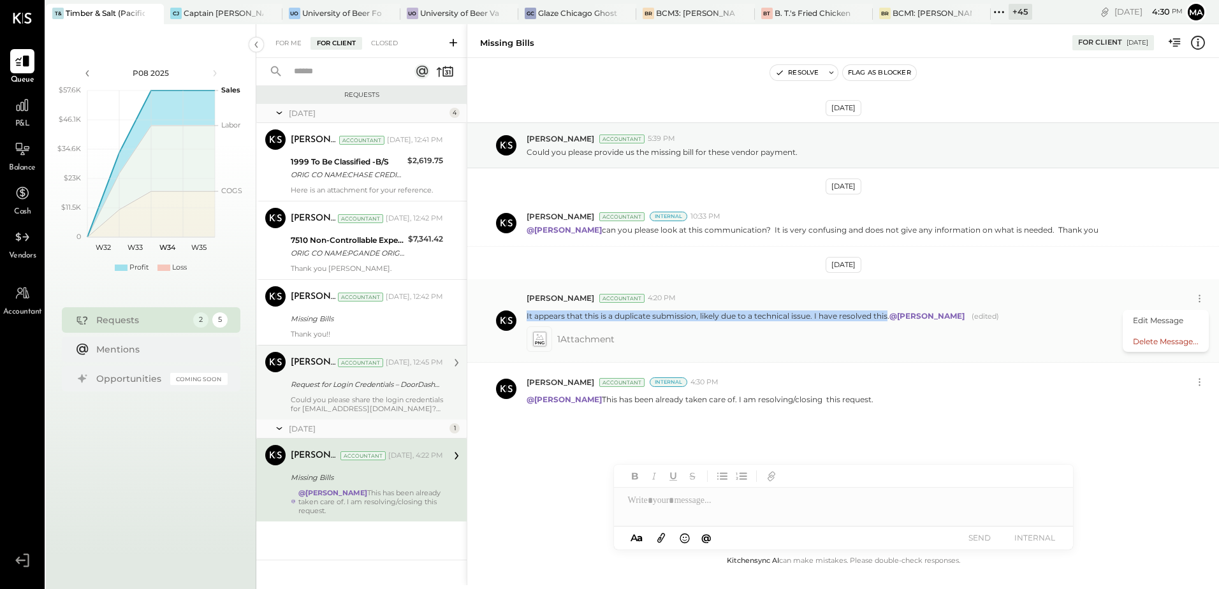
drag, startPoint x: 523, startPoint y: 316, endPoint x: 888, endPoint y: 315, distance: 364.6
click at [888, 315] on div "Manoj Bhagat Accountant 4:20 PM Edit Message Delete Message... It appears that …" at bounding box center [843, 321] width 752 height 84
copy p "It appears that this is a duplicate submission, likely due to a technical issue…"
click at [1160, 340] on button "Delete Message..." at bounding box center [1166, 341] width 86 height 21
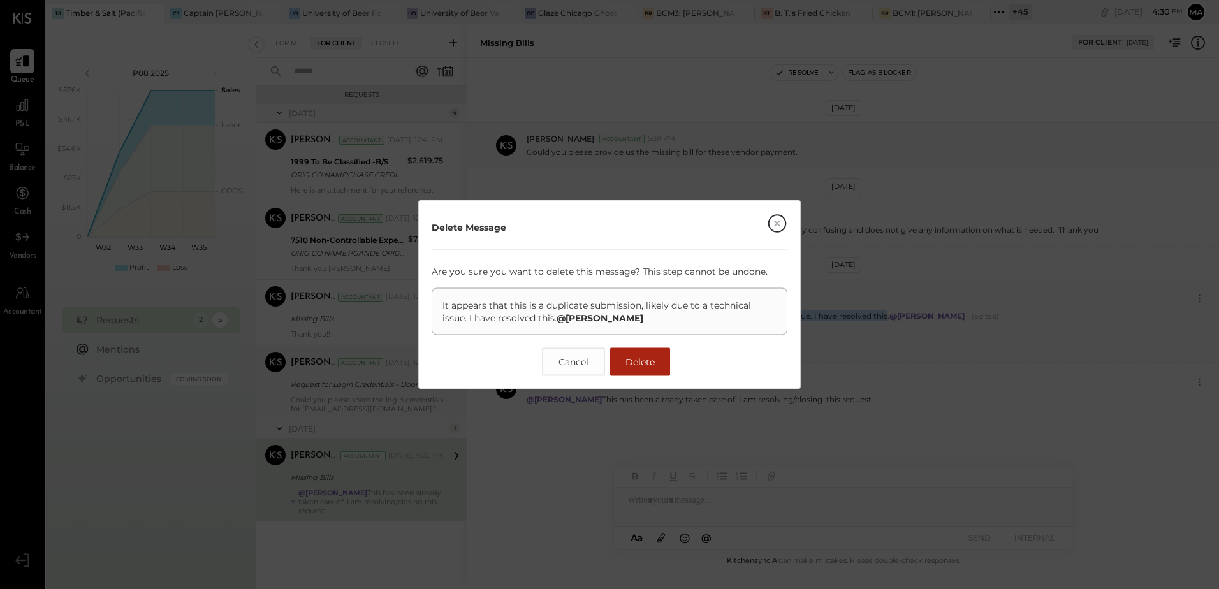
click at [636, 359] on span "Delete" at bounding box center [639, 361] width 29 height 11
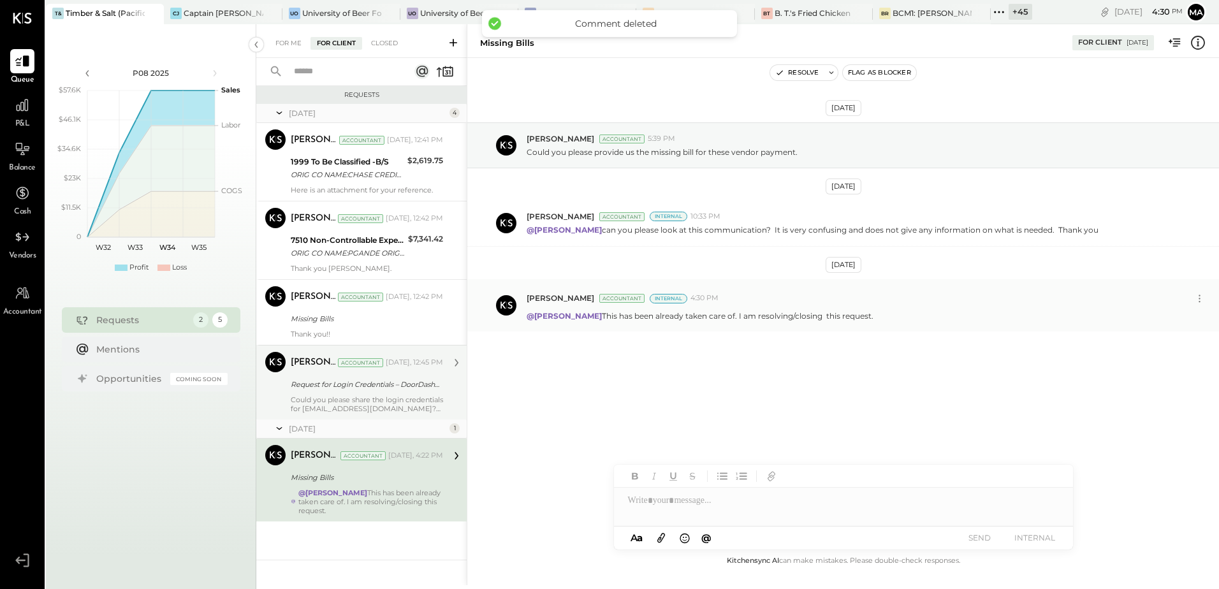
click at [655, 504] on div at bounding box center [843, 500] width 459 height 25
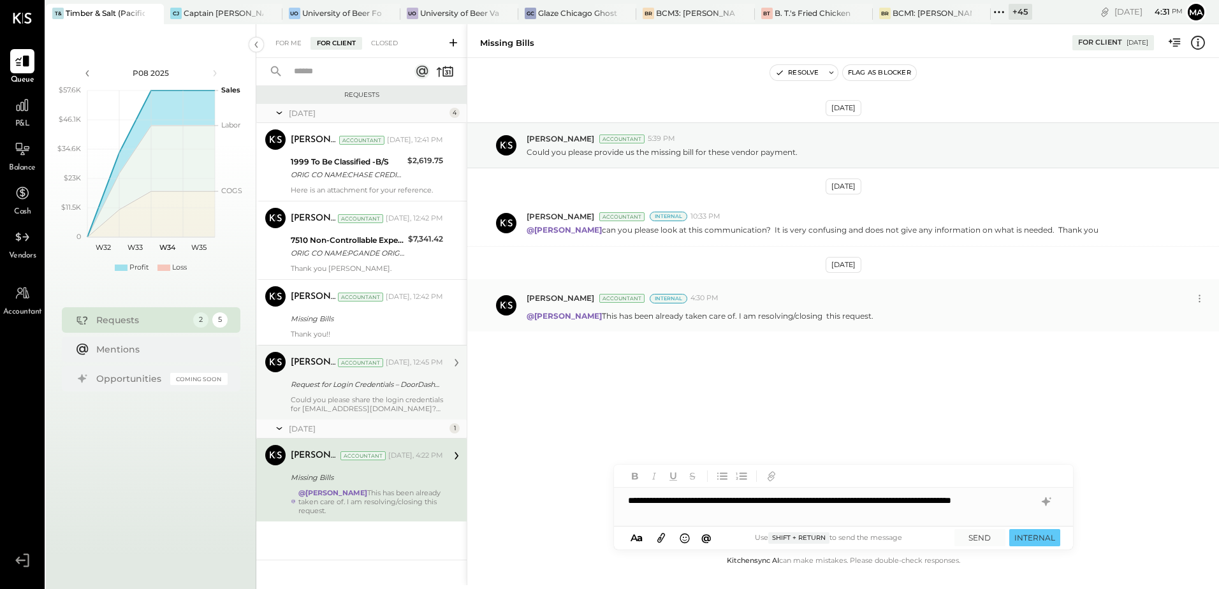
click at [627, 502] on div "**********" at bounding box center [843, 507] width 459 height 38
click at [655, 539] on icon at bounding box center [661, 537] width 14 height 15
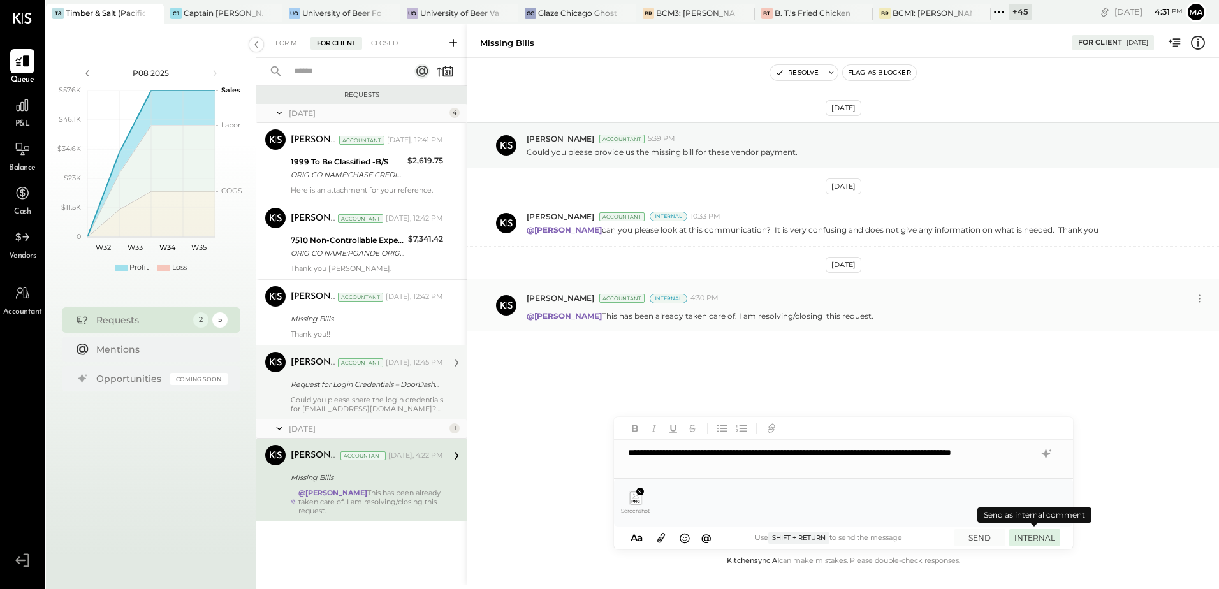
click at [1045, 543] on button "INTERNAL" at bounding box center [1034, 537] width 51 height 17
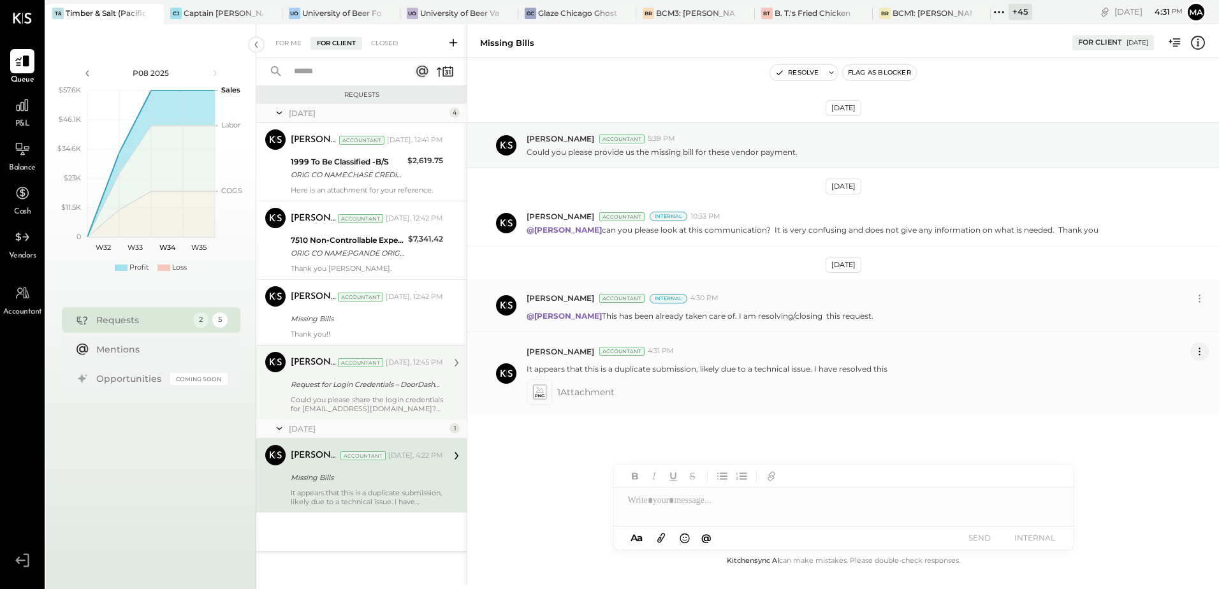
click at [1199, 356] on icon at bounding box center [1199, 351] width 13 height 13
click at [1156, 395] on button "Delete Message..." at bounding box center [1166, 394] width 86 height 21
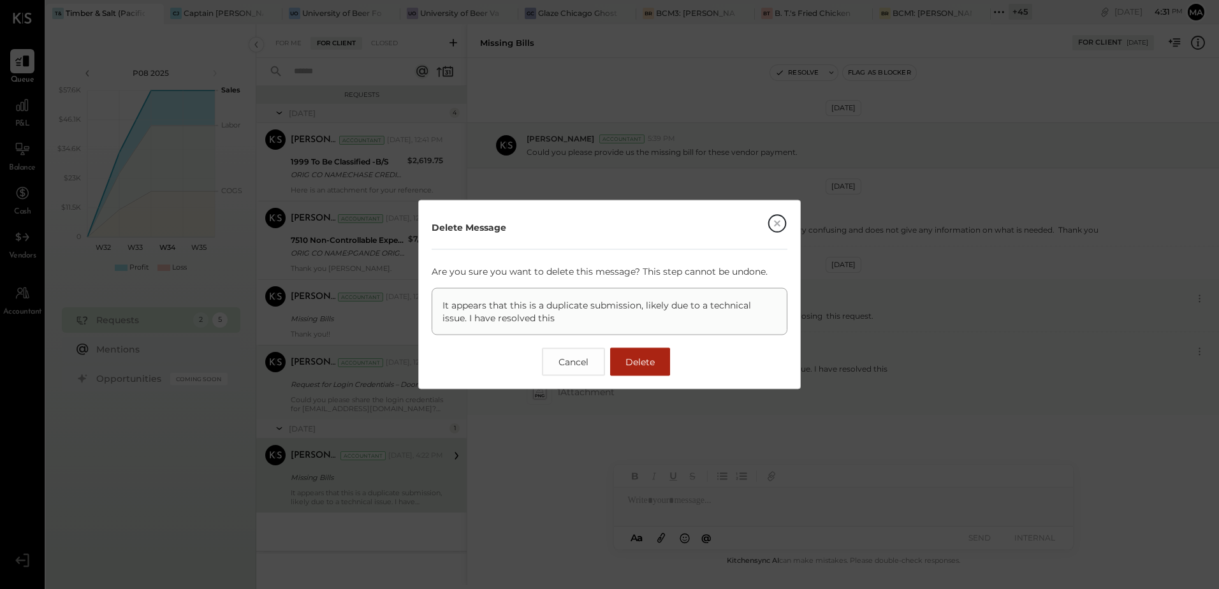
click at [649, 360] on span "Delete" at bounding box center [639, 361] width 29 height 11
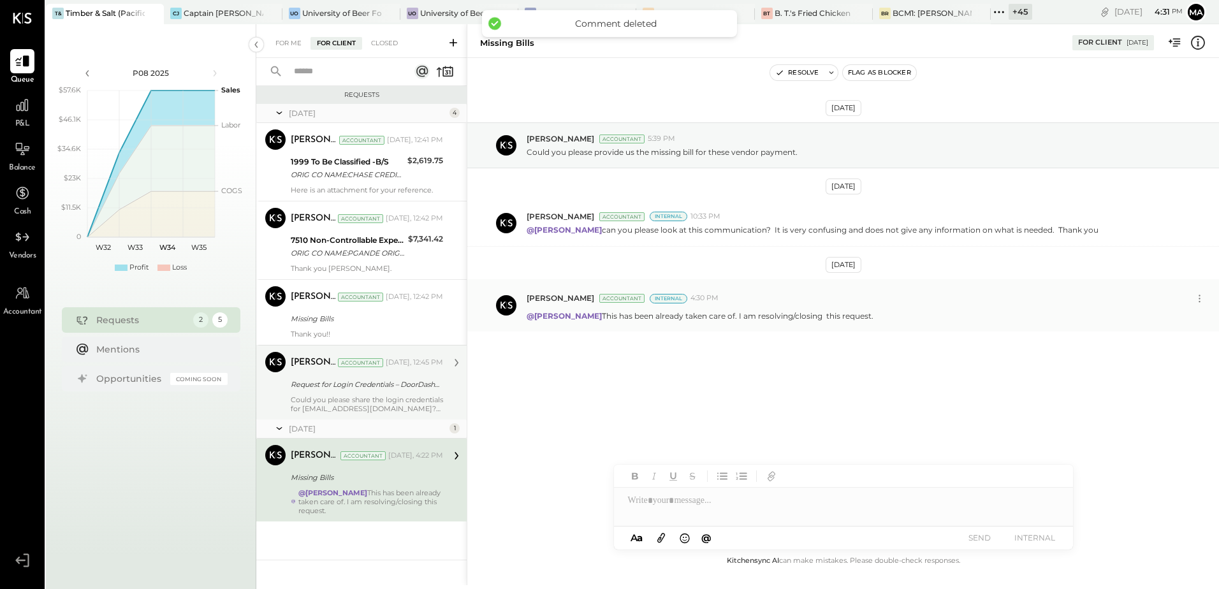
click at [722, 501] on div at bounding box center [843, 507] width 459 height 38
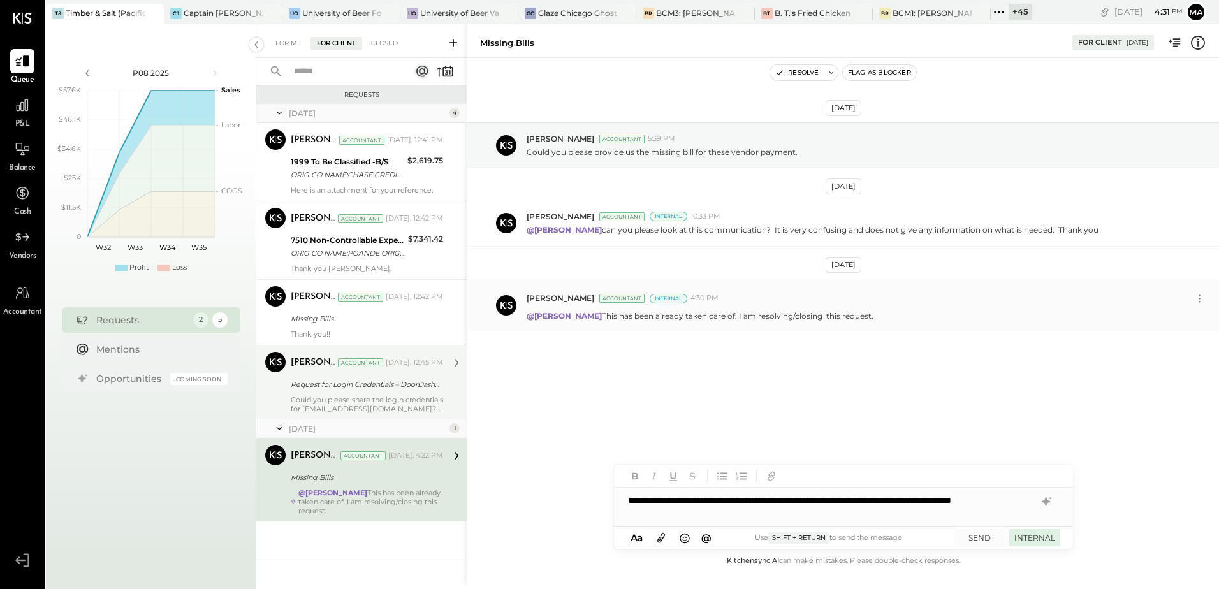
click at [1036, 541] on button "INTERNAL" at bounding box center [1034, 537] width 51 height 17
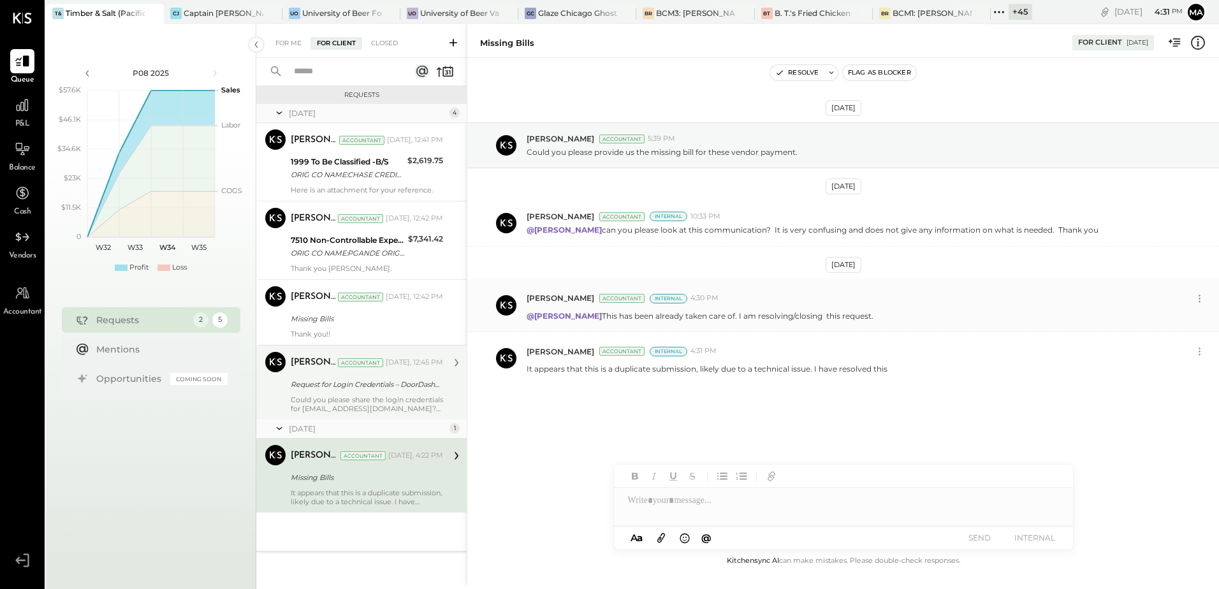
click at [661, 537] on icon at bounding box center [661, 537] width 14 height 15
click at [693, 504] on div at bounding box center [843, 507] width 459 height 38
click at [898, 370] on div "It appears that this is a duplicate submission, likely due to a technical issue…" at bounding box center [868, 367] width 682 height 13
click at [1200, 350] on icon at bounding box center [1199, 351] width 13 height 13
click at [1149, 374] on button "Edit Message" at bounding box center [1166, 373] width 86 height 21
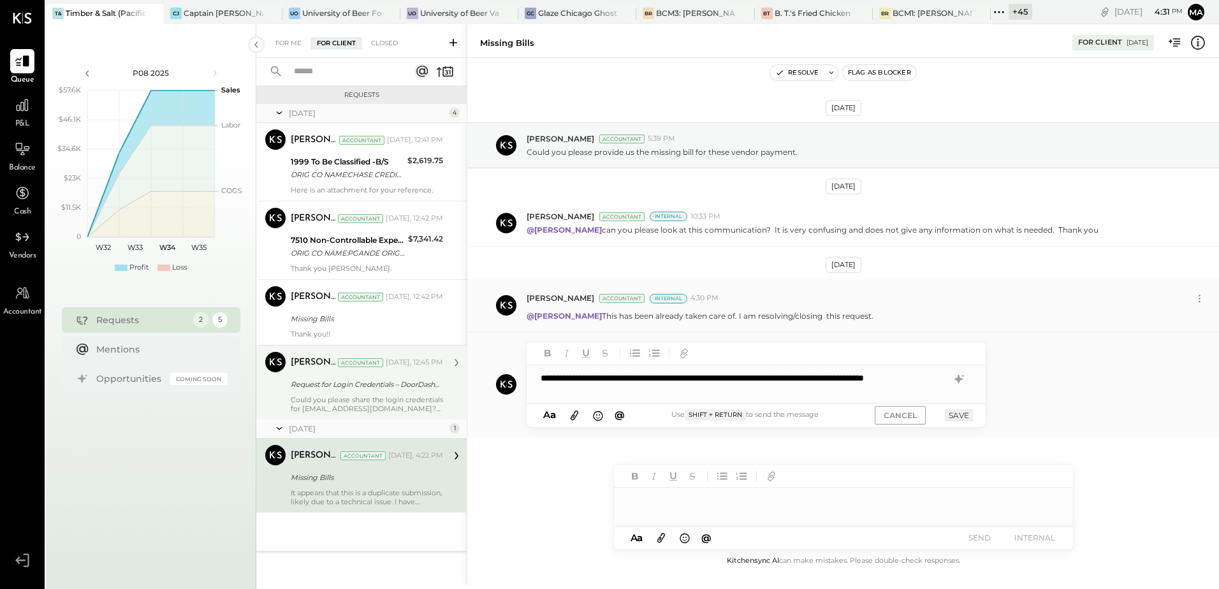
click at [580, 393] on div "**********" at bounding box center [756, 384] width 459 height 38
click at [574, 413] on icon at bounding box center [575, 416] width 8 height 10
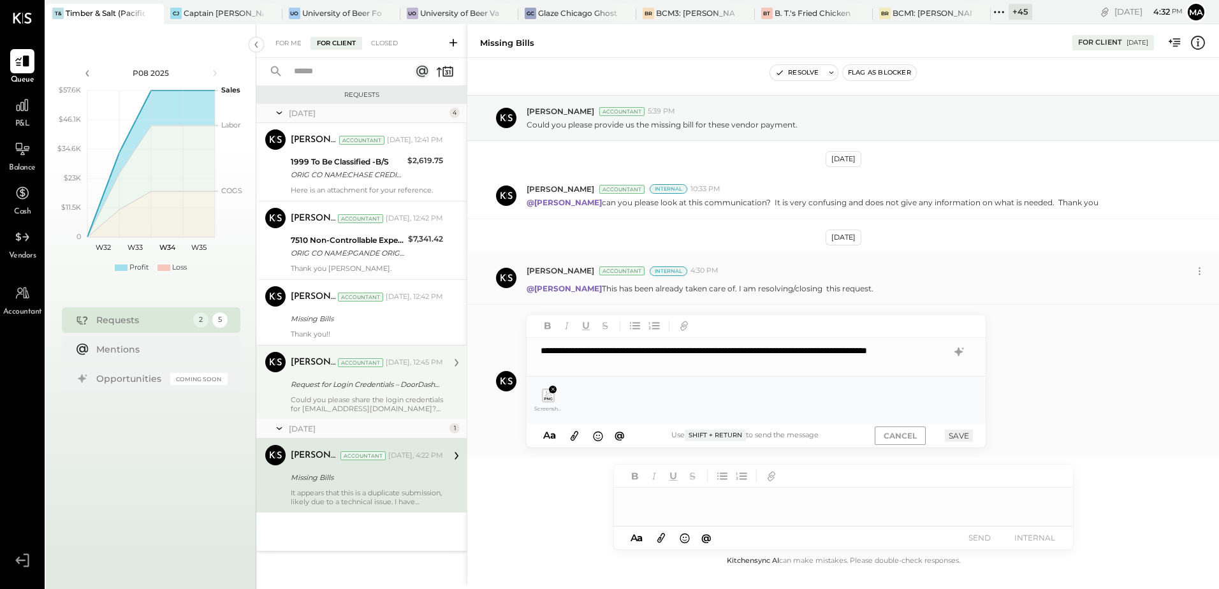
click at [959, 437] on button "SAVE" at bounding box center [959, 436] width 28 height 12
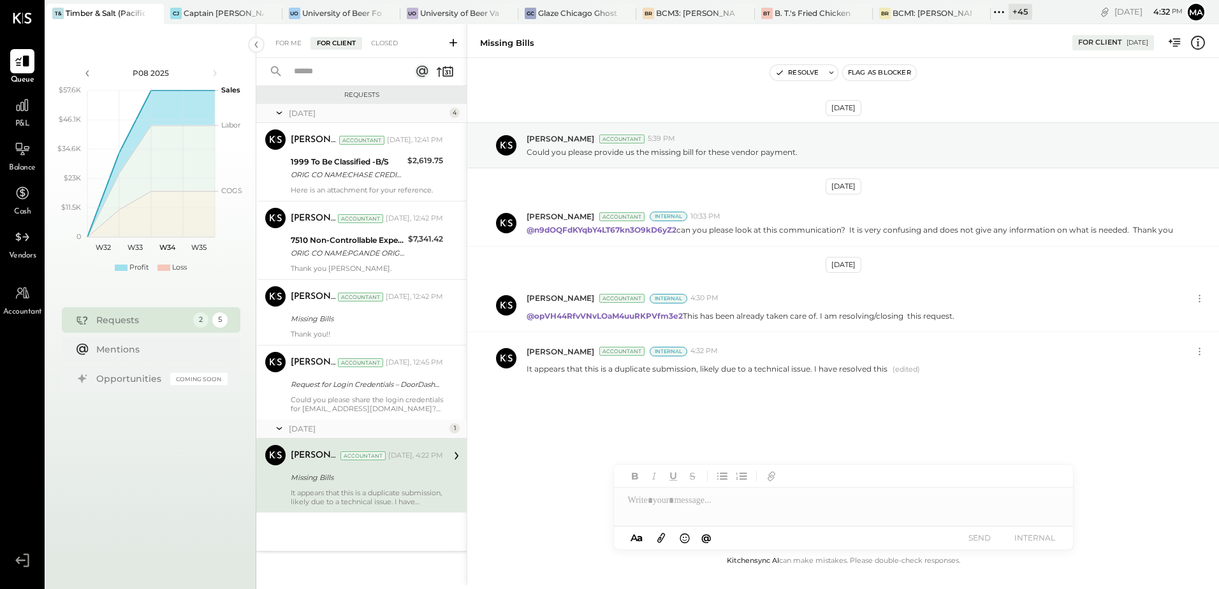
click at [806, 394] on div "Aug 7th, 2025 Manoj Bhagat Accountant 5:39 PM Could you please provide us the m…" at bounding box center [843, 285] width 752 height 390
click at [749, 370] on p "It appears that this is a duplicate submission, likely due to a technical issue…" at bounding box center [707, 368] width 361 height 11
click at [1196, 351] on icon at bounding box center [1199, 351] width 13 height 13
click at [1142, 374] on button "Edit Message" at bounding box center [1166, 373] width 86 height 21
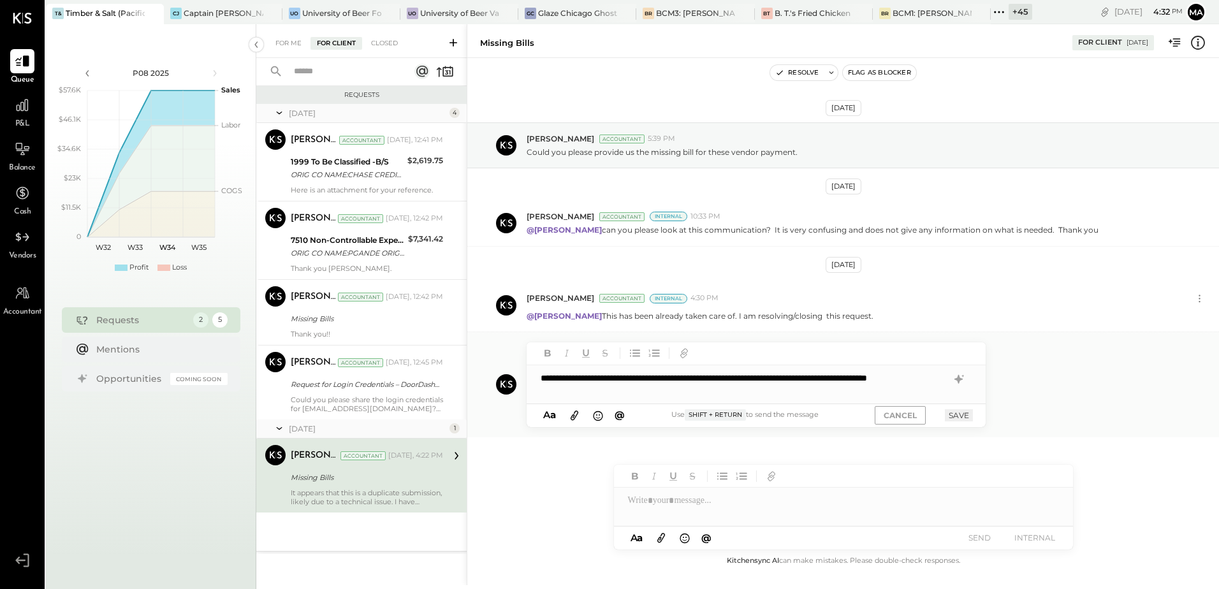
click at [576, 413] on icon at bounding box center [574, 415] width 14 height 15
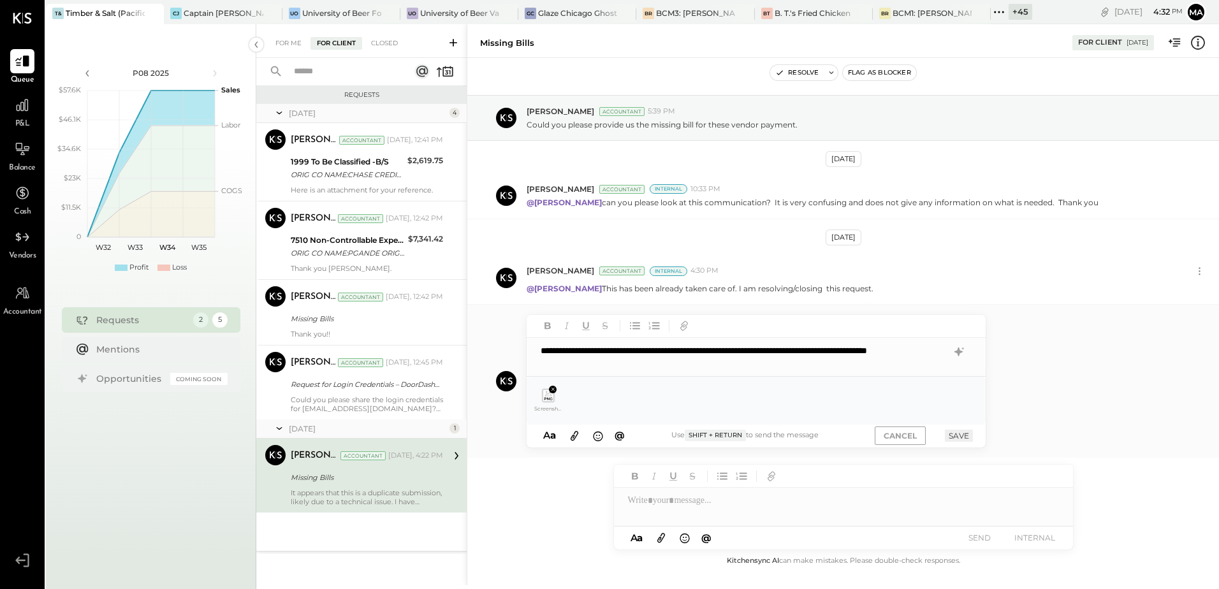
click at [961, 436] on button "SAVE" at bounding box center [959, 436] width 28 height 12
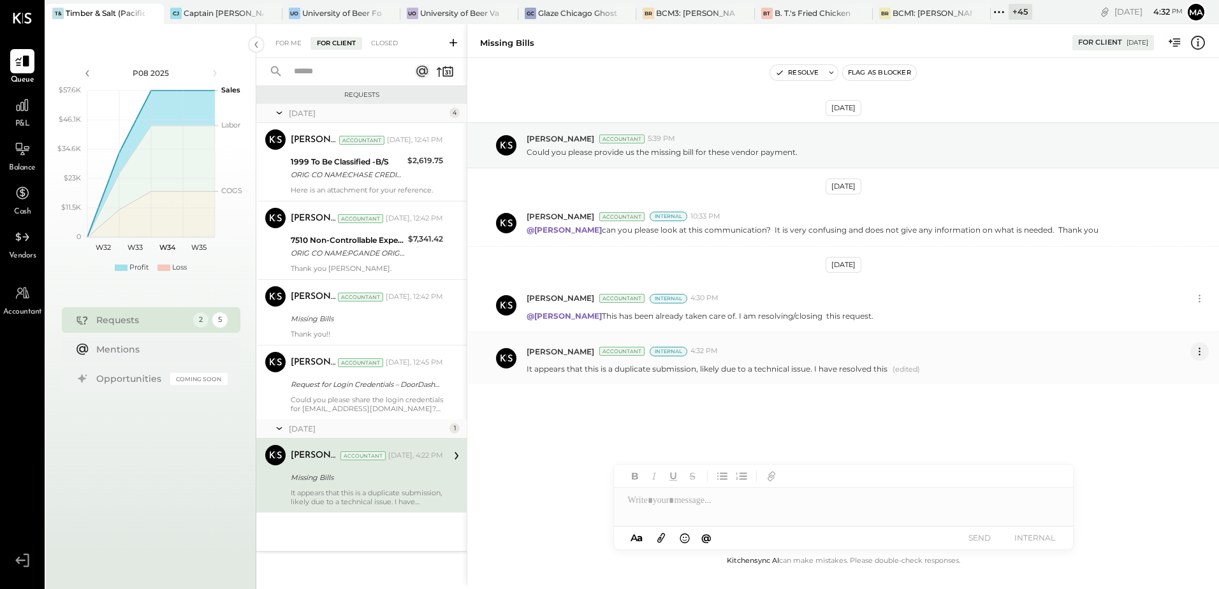
click at [1200, 351] on icon at bounding box center [1199, 351] width 13 height 13
click at [1153, 372] on button "Edit Message" at bounding box center [1166, 373] width 86 height 21
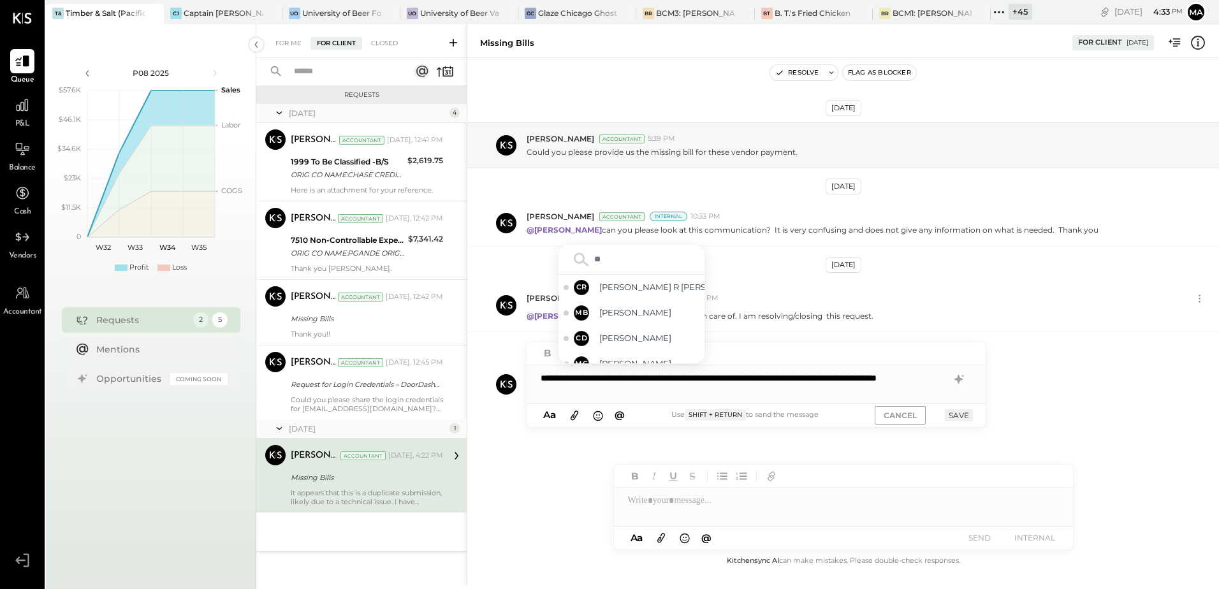
type input "***"
click at [590, 347] on div "CD [PERSON_NAME]" at bounding box center [631, 350] width 146 height 25
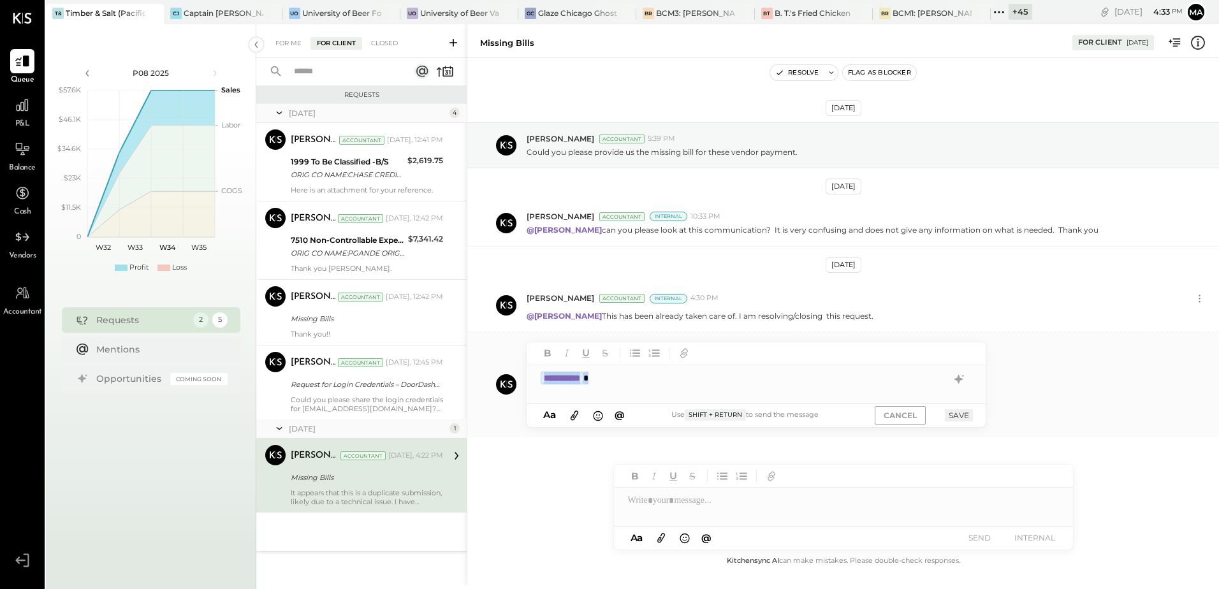
click at [514, 380] on div "**********" at bounding box center [843, 384] width 752 height 105
click at [903, 421] on button "CANCEL" at bounding box center [900, 415] width 51 height 18
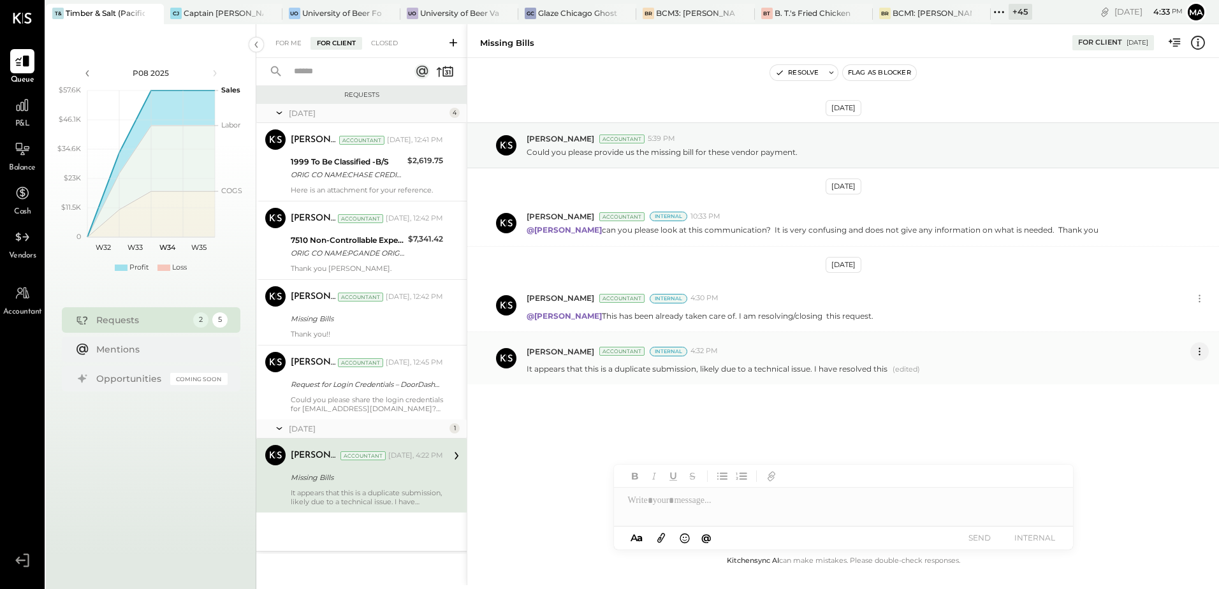
click at [1202, 354] on icon at bounding box center [1199, 351] width 13 height 13
click at [1153, 375] on button "Edit Message" at bounding box center [1166, 373] width 86 height 21
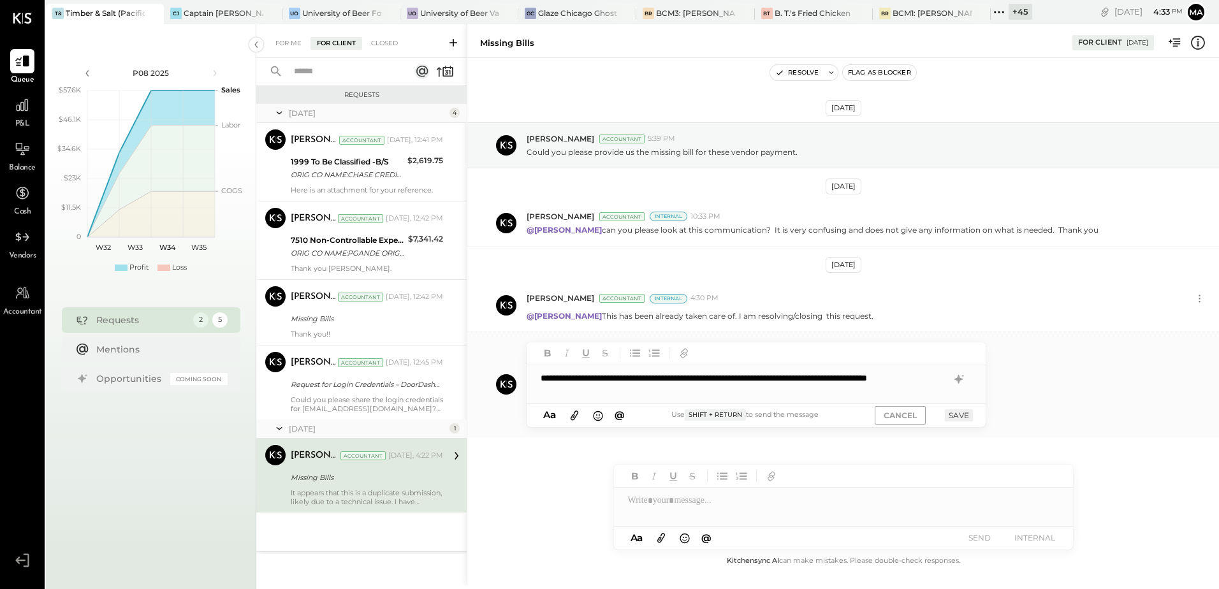
click at [599, 389] on div "**********" at bounding box center [756, 384] width 459 height 38
type input "***"
click at [637, 350] on span "[PERSON_NAME]" at bounding box center [649, 350] width 100 height 12
click at [574, 411] on icon at bounding box center [574, 415] width 14 height 15
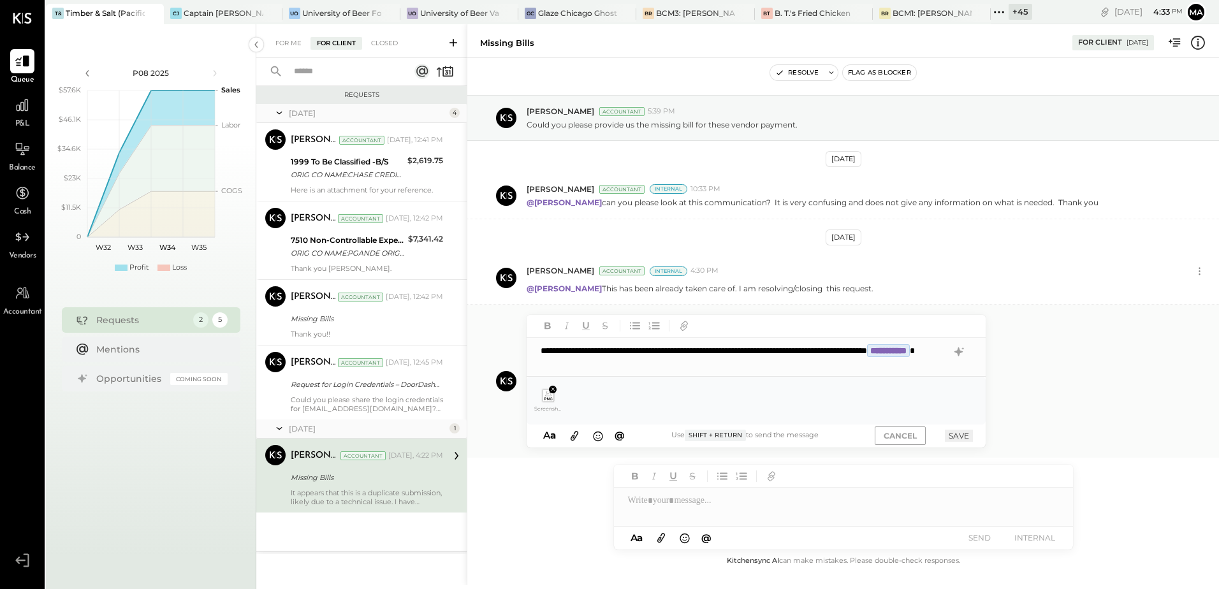
click at [961, 437] on button "SAVE" at bounding box center [959, 436] width 28 height 12
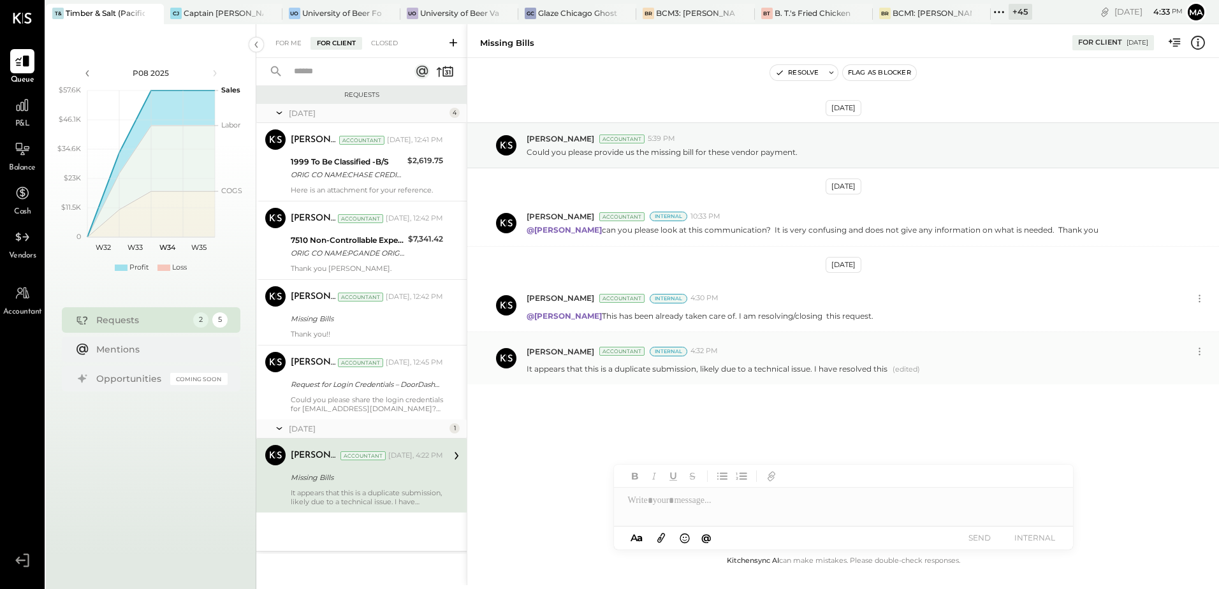
scroll to position [0, 0]
click at [662, 538] on icon at bounding box center [661, 537] width 14 height 15
click at [660, 535] on icon at bounding box center [661, 537] width 14 height 15
click at [654, 453] on div at bounding box center [843, 452] width 459 height 25
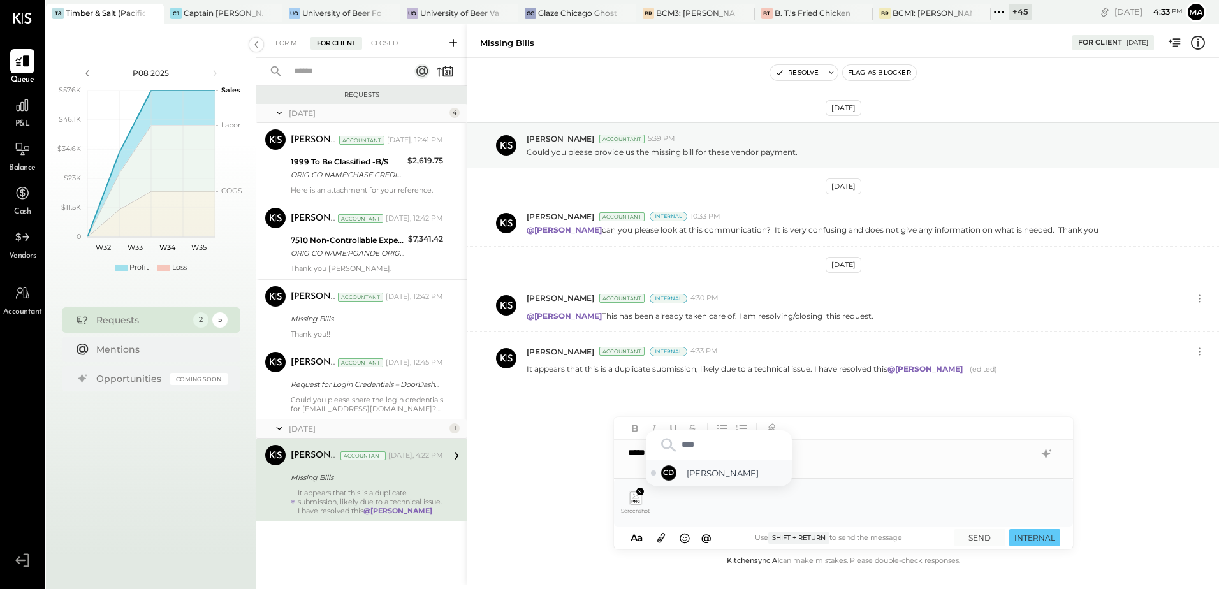
click at [704, 477] on span "[PERSON_NAME]" at bounding box center [737, 473] width 100 height 12
click at [1129, 546] on div "[DATE] [PERSON_NAME] Accountant 5:39 PM Could you please provide us the missing…" at bounding box center [843, 305] width 752 height 495
click at [1040, 539] on button "INTERNAL" at bounding box center [1034, 537] width 51 height 17
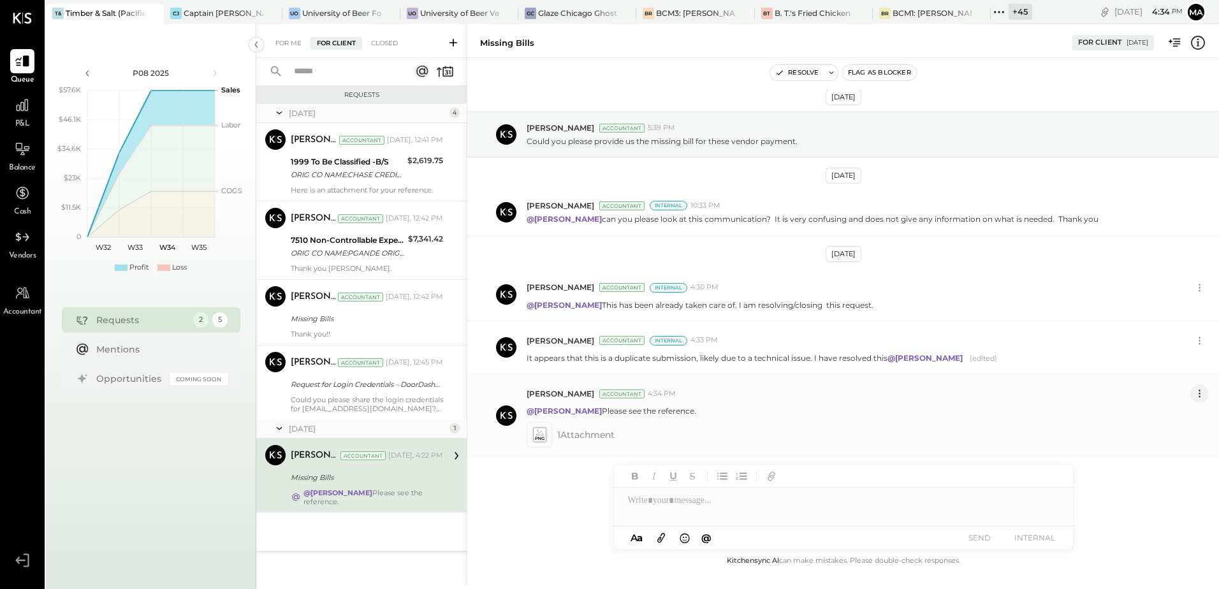
click at [1195, 395] on icon at bounding box center [1199, 393] width 13 height 13
click at [1167, 435] on button "Delete Message..." at bounding box center [1166, 436] width 86 height 21
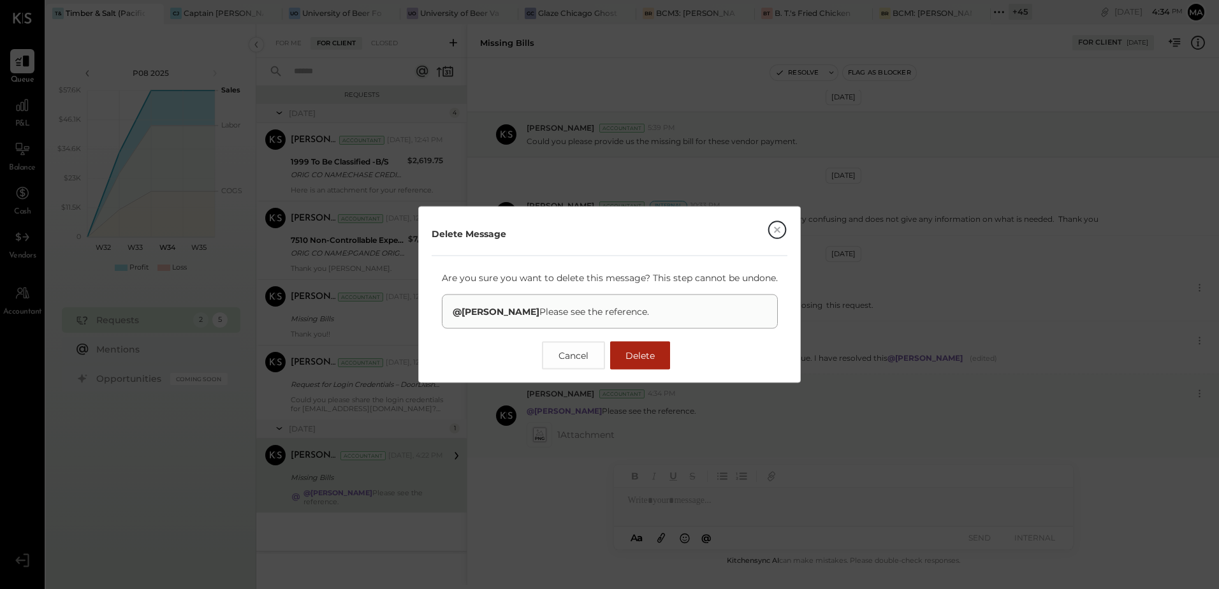
click at [656, 354] on button "Delete" at bounding box center [640, 356] width 60 height 28
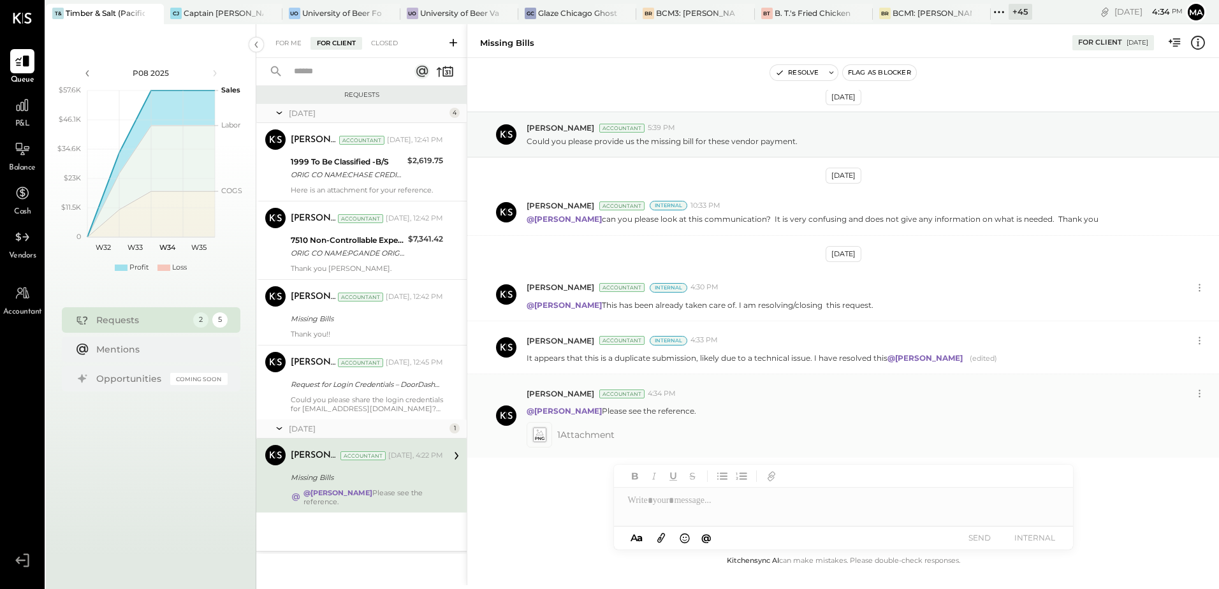
scroll to position [0, 0]
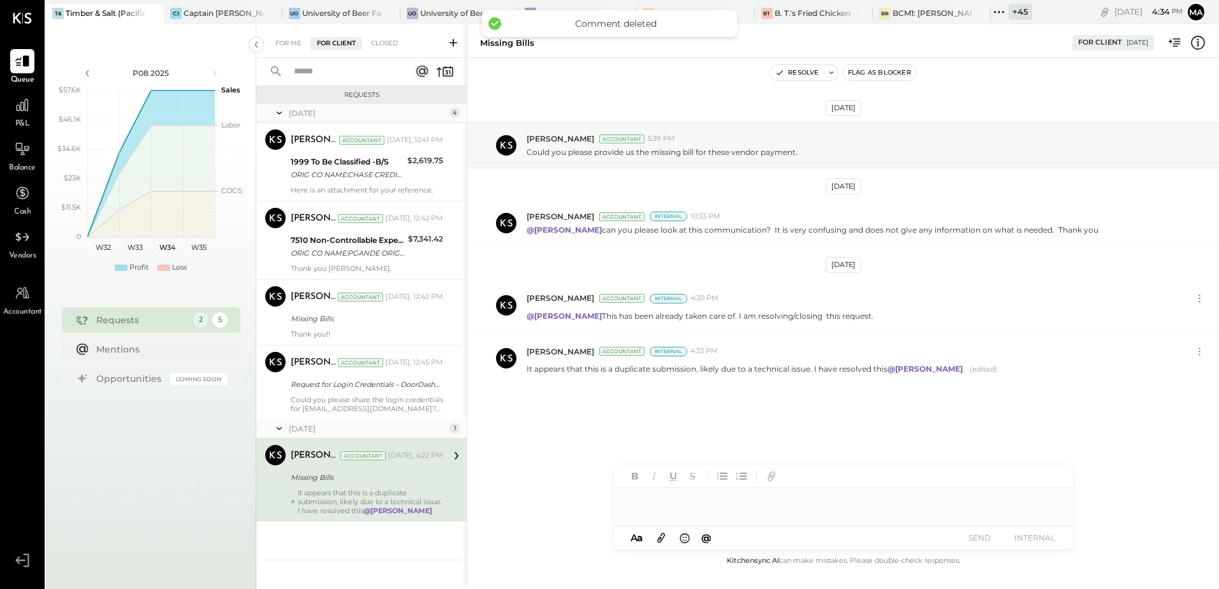
click at [712, 502] on div at bounding box center [843, 500] width 459 height 25
click at [673, 504] on div at bounding box center [843, 500] width 459 height 25
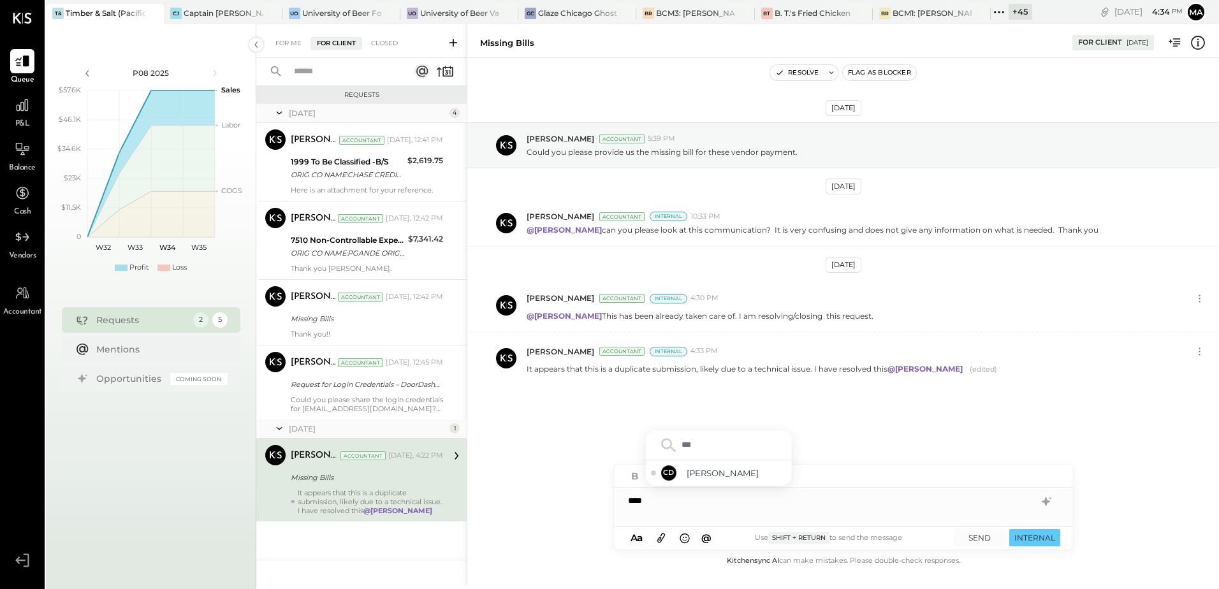
type input "****"
click at [716, 474] on span "Chris Dash" at bounding box center [737, 473] width 100 height 12
click at [656, 537] on icon at bounding box center [661, 537] width 14 height 15
click at [785, 503] on div "**********" at bounding box center [843, 500] width 459 height 25
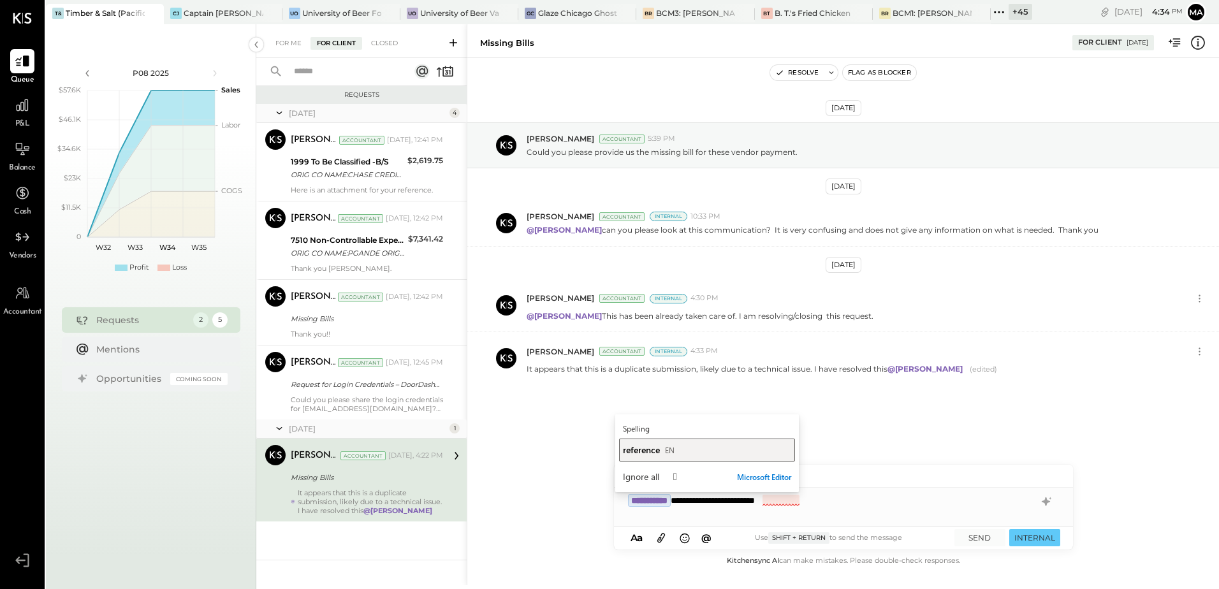
click at [653, 451] on span "reference" at bounding box center [641, 450] width 37 height 12
click at [780, 498] on div "**********" at bounding box center [843, 500] width 459 height 25
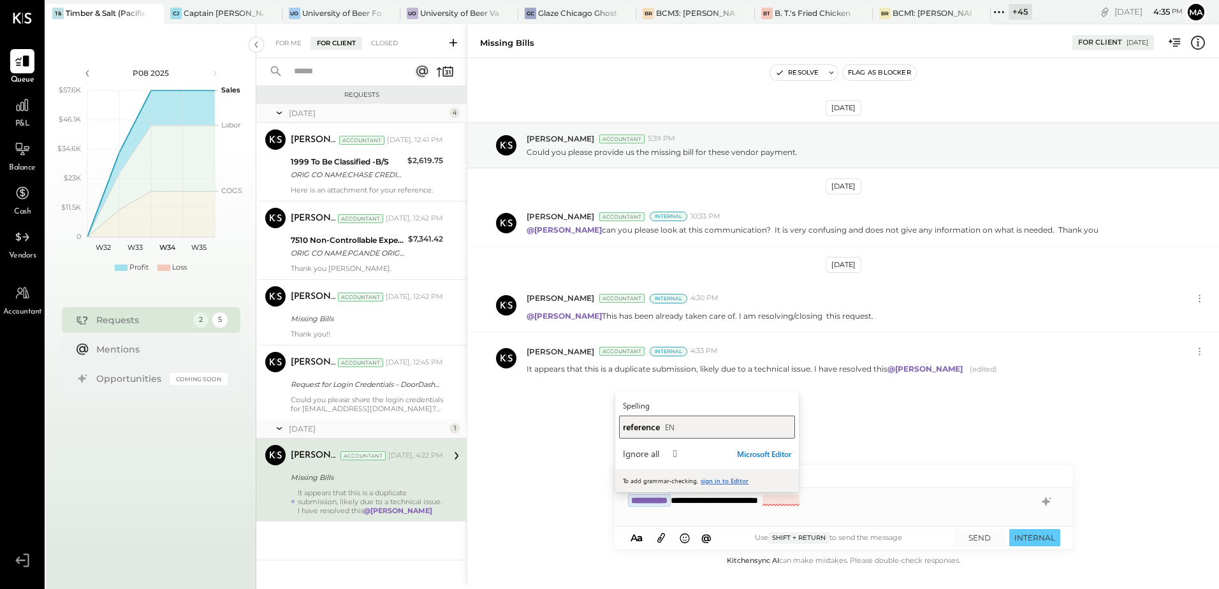
click at [651, 429] on span "reference" at bounding box center [641, 427] width 37 height 12
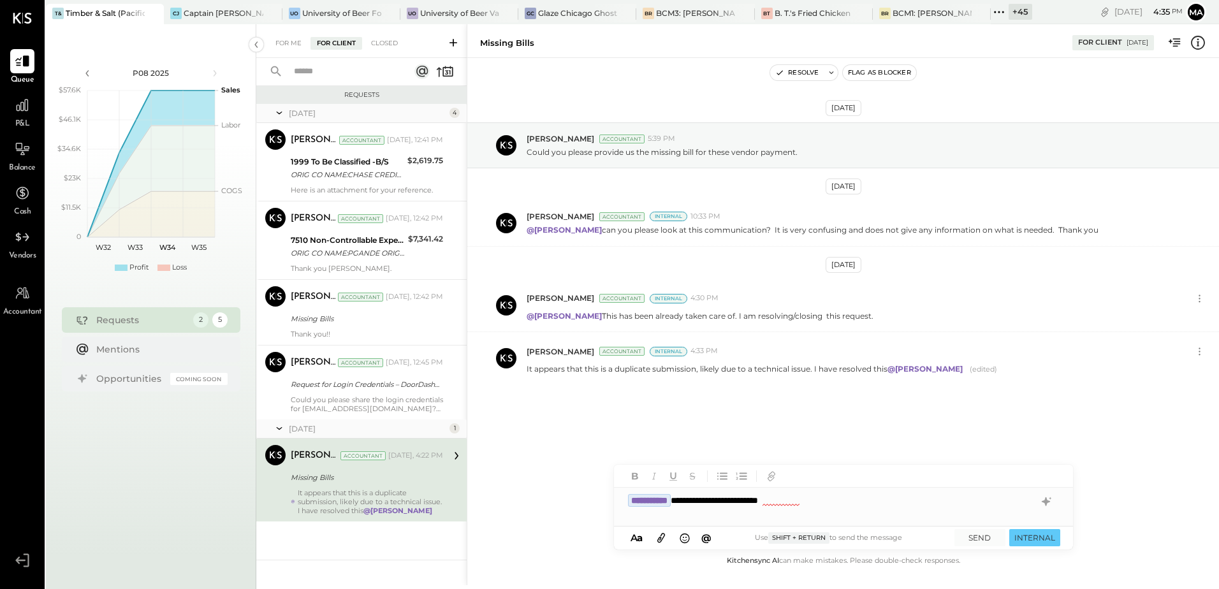
click at [760, 498] on div "**********" at bounding box center [843, 500] width 459 height 25
click at [847, 508] on div "**********" at bounding box center [843, 500] width 459 height 25
click at [1111, 527] on div "Aug 7th, 2025 Manoj Bhagat Accountant 5:39 PM Could you please provide us the m…" at bounding box center [843, 305] width 752 height 495
click at [659, 539] on icon at bounding box center [661, 537] width 14 height 15
click at [1037, 546] on button "INTERNAL" at bounding box center [1034, 537] width 51 height 17
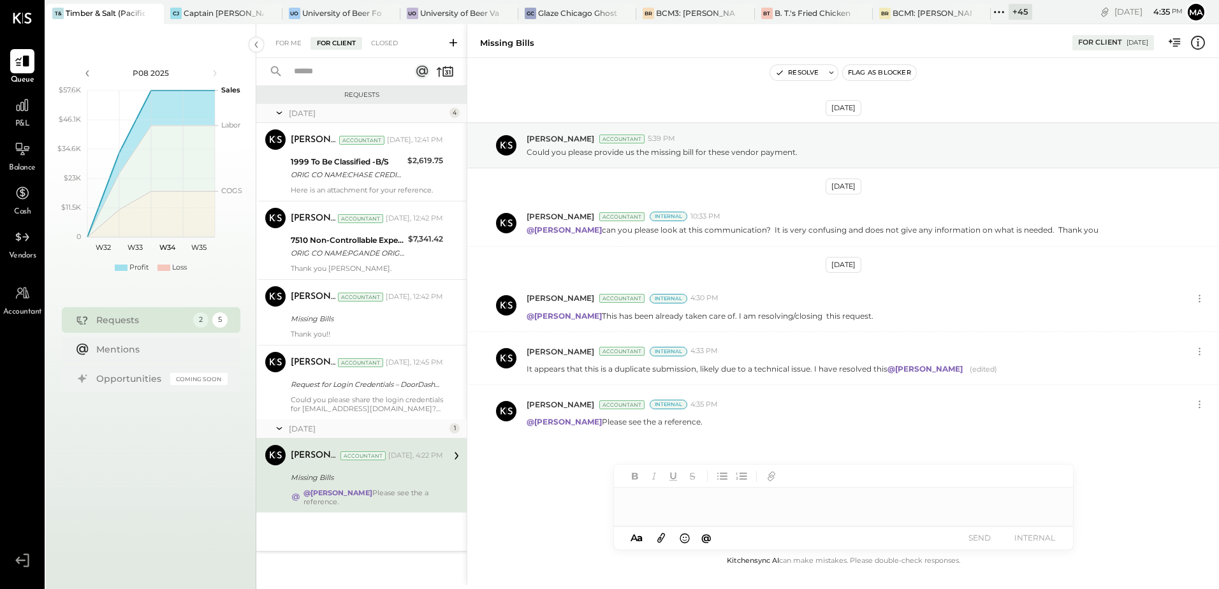
click at [660, 540] on icon at bounding box center [661, 539] width 8 height 10
click at [661, 534] on icon at bounding box center [661, 537] width 14 height 15
click at [637, 492] on icon at bounding box center [640, 492] width 6 height 6
click at [803, 78] on button "Resolve" at bounding box center [797, 72] width 54 height 15
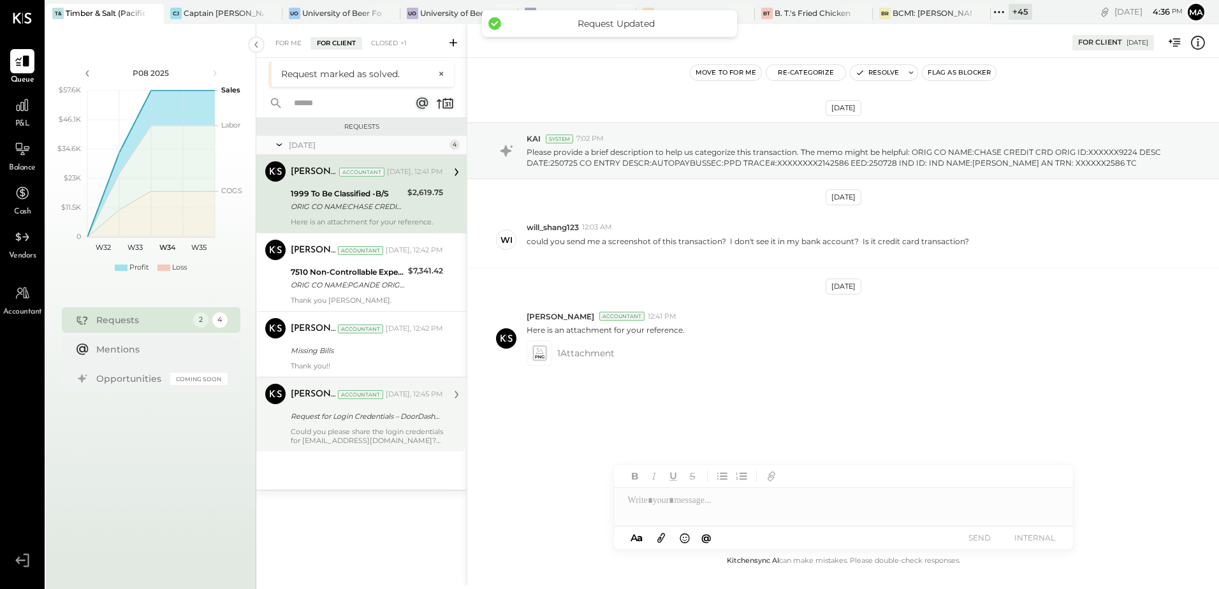
click at [386, 433] on div "Could you please share the login credentials for [EMAIL_ADDRESS][DOMAIN_NAME]? …" at bounding box center [367, 436] width 152 height 18
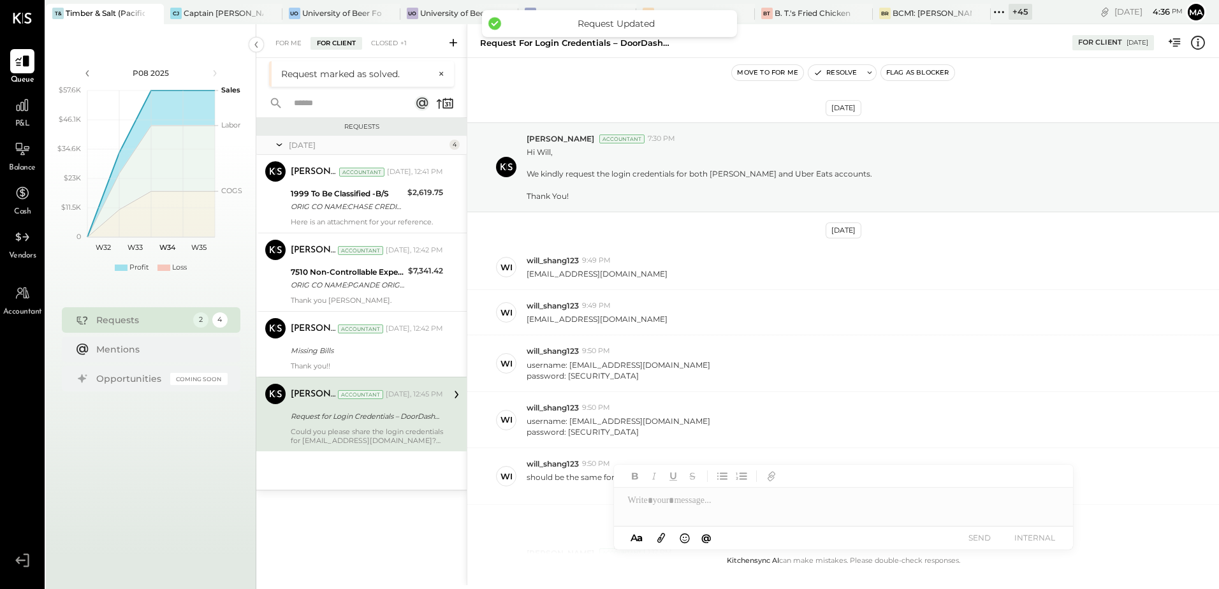
scroll to position [481, 0]
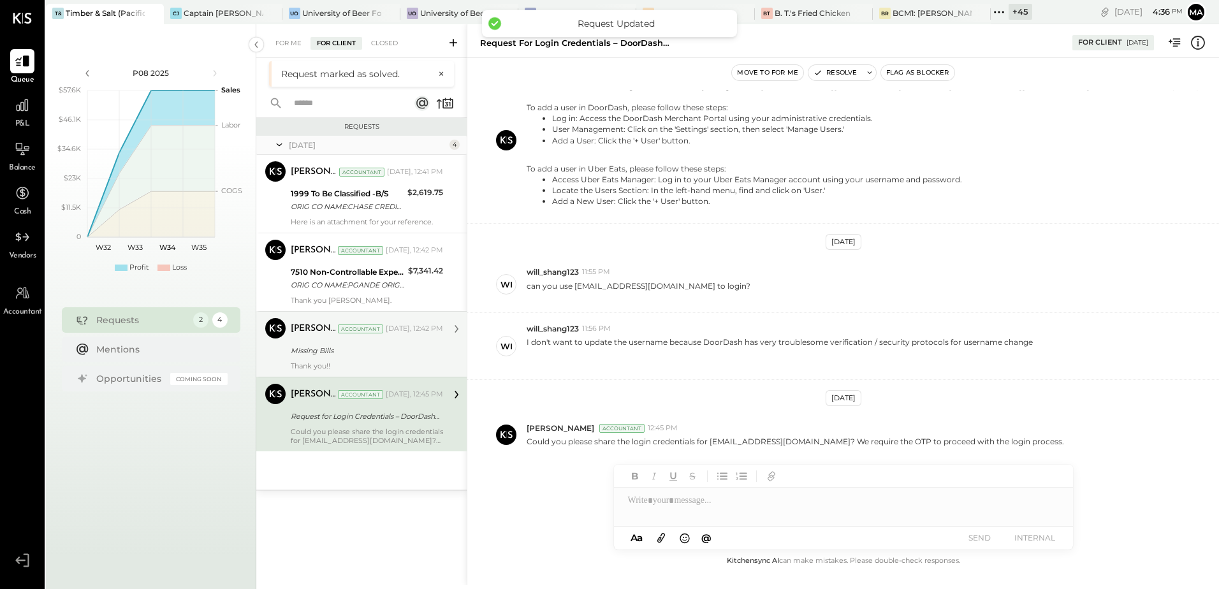
click at [329, 349] on div "Missing Bills" at bounding box center [365, 350] width 149 height 13
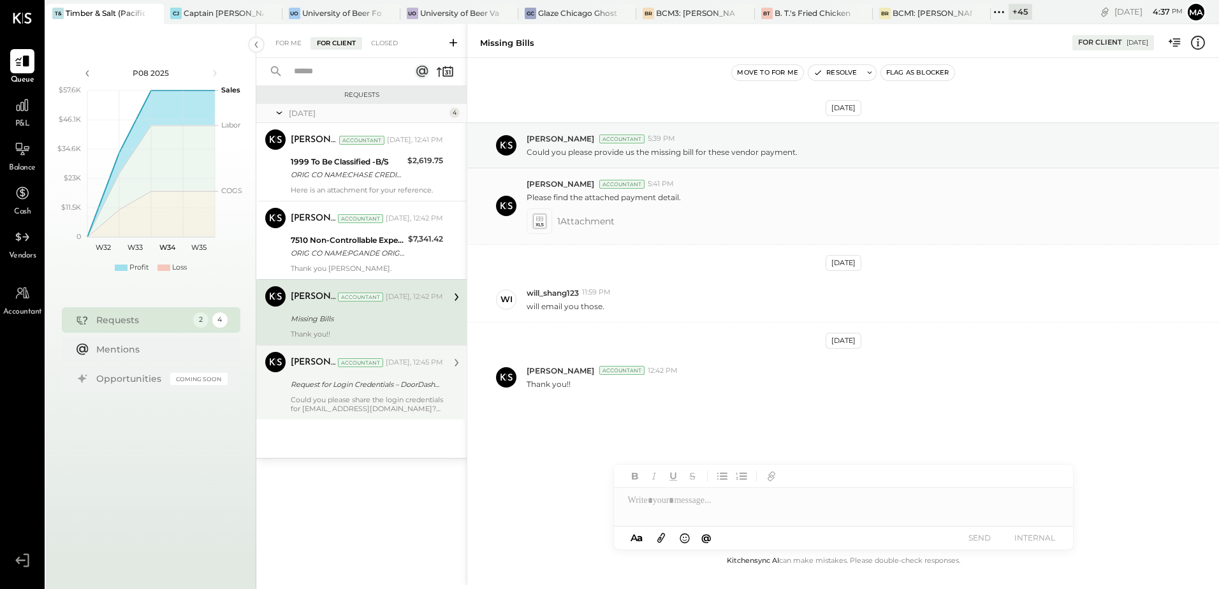
click at [541, 222] on icon at bounding box center [538, 221] width 13 height 15
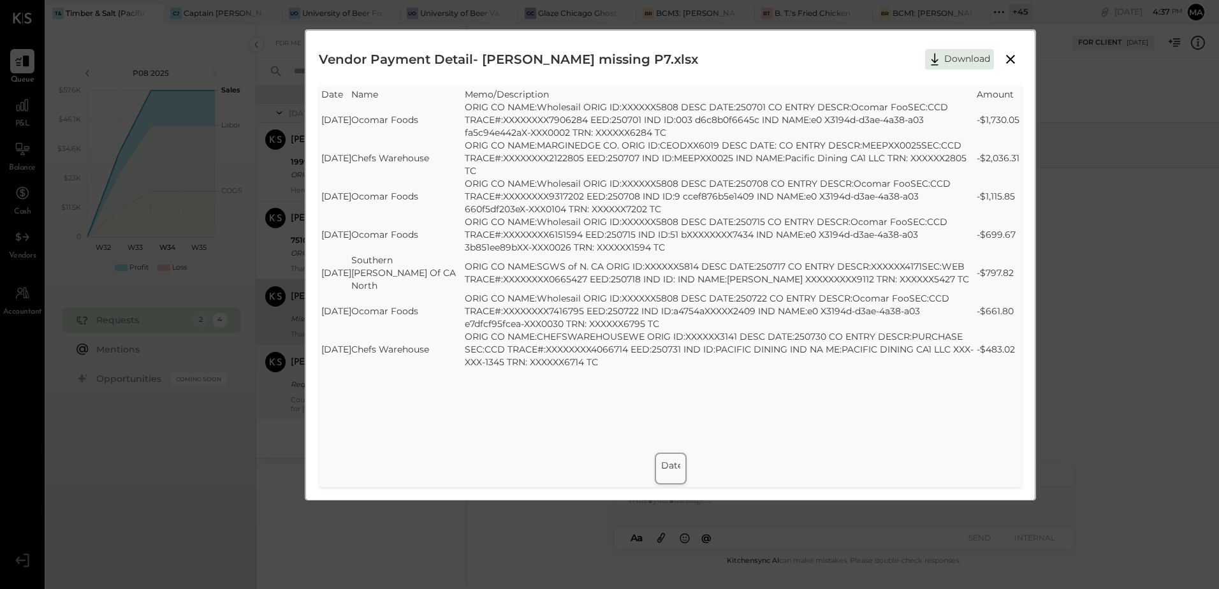
click at [1014, 62] on icon at bounding box center [1010, 59] width 15 height 15
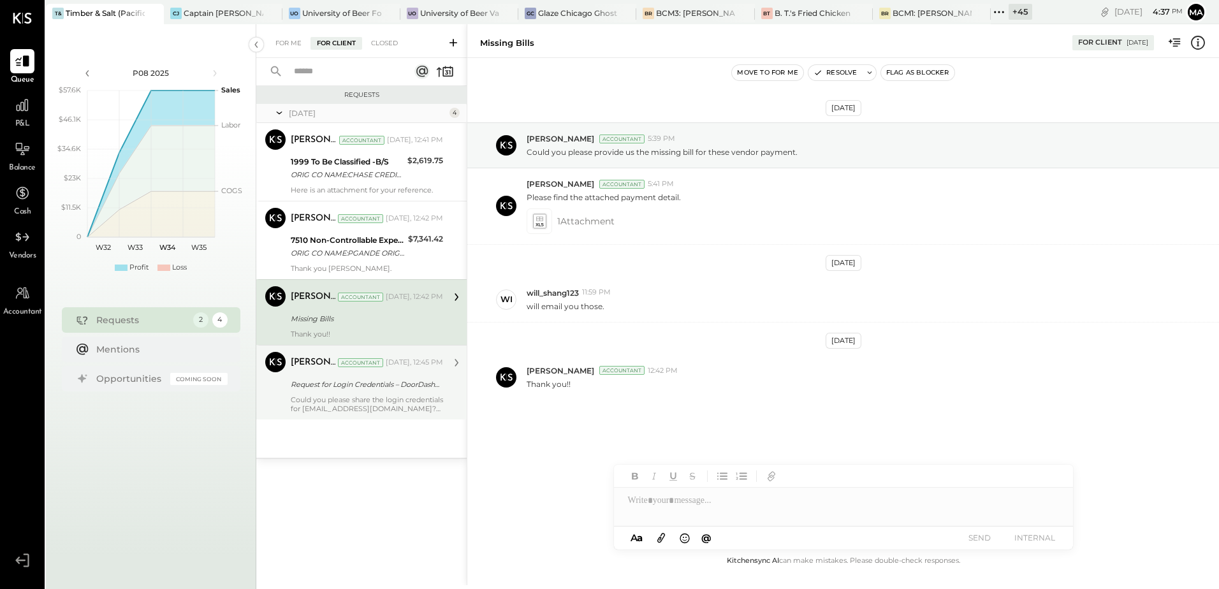
click at [320, 319] on div "Missing Bills" at bounding box center [365, 318] width 149 height 13
click at [342, 389] on div "Request for Login Credentials – DoorDash & Uber Eats" at bounding box center [365, 384] width 149 height 13
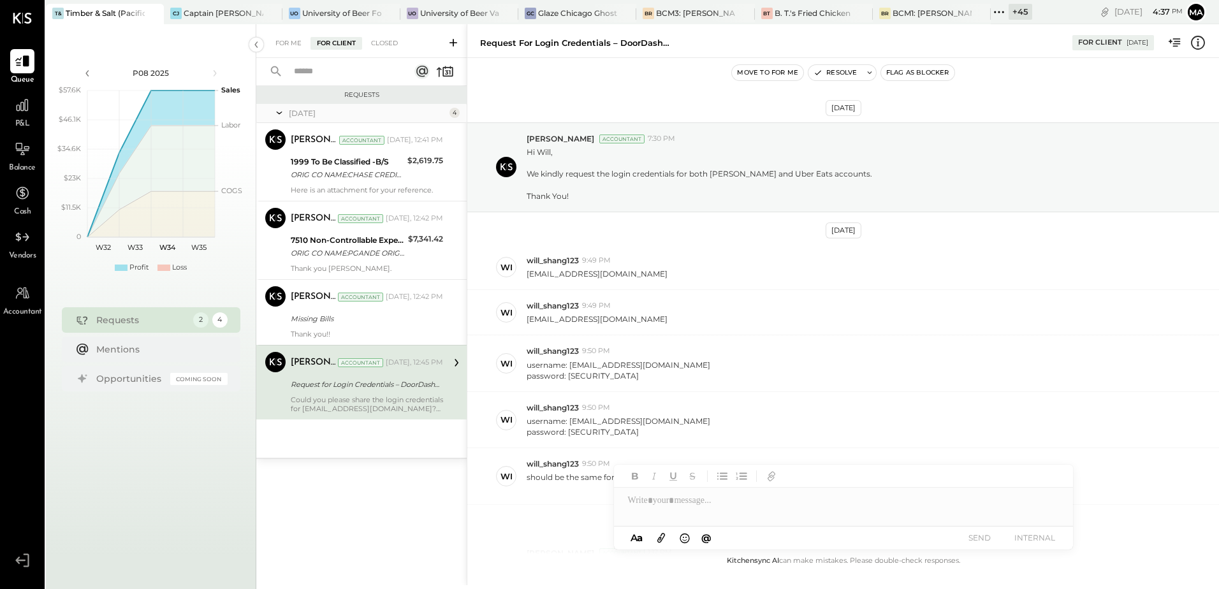
scroll to position [481, 0]
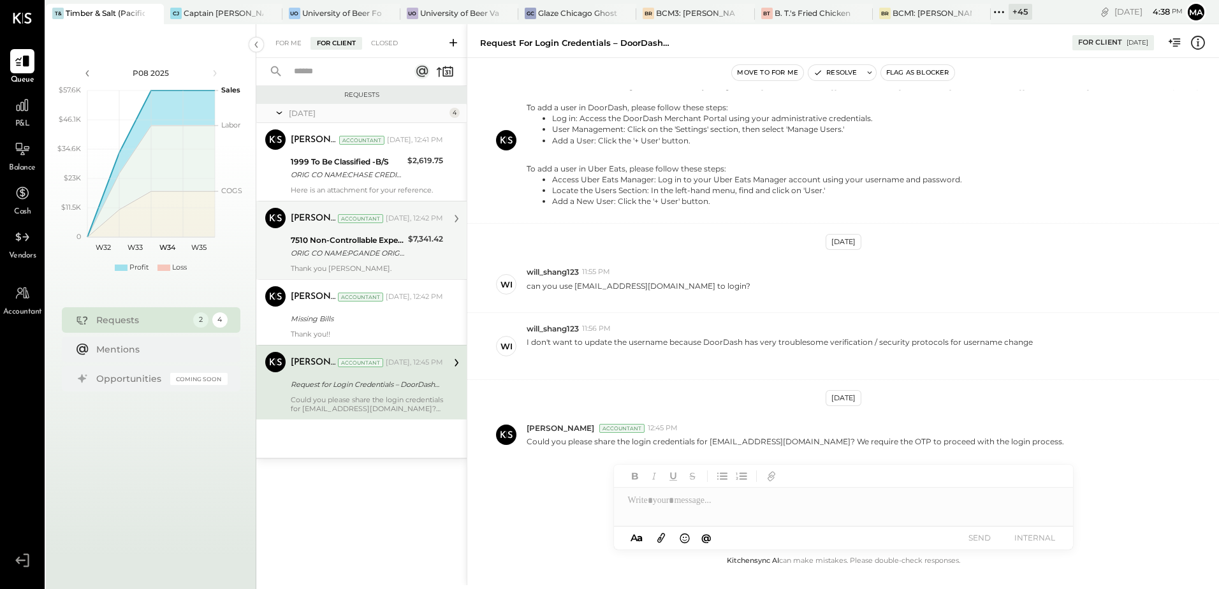
click at [338, 264] on div "Thank you Will." at bounding box center [367, 268] width 152 height 9
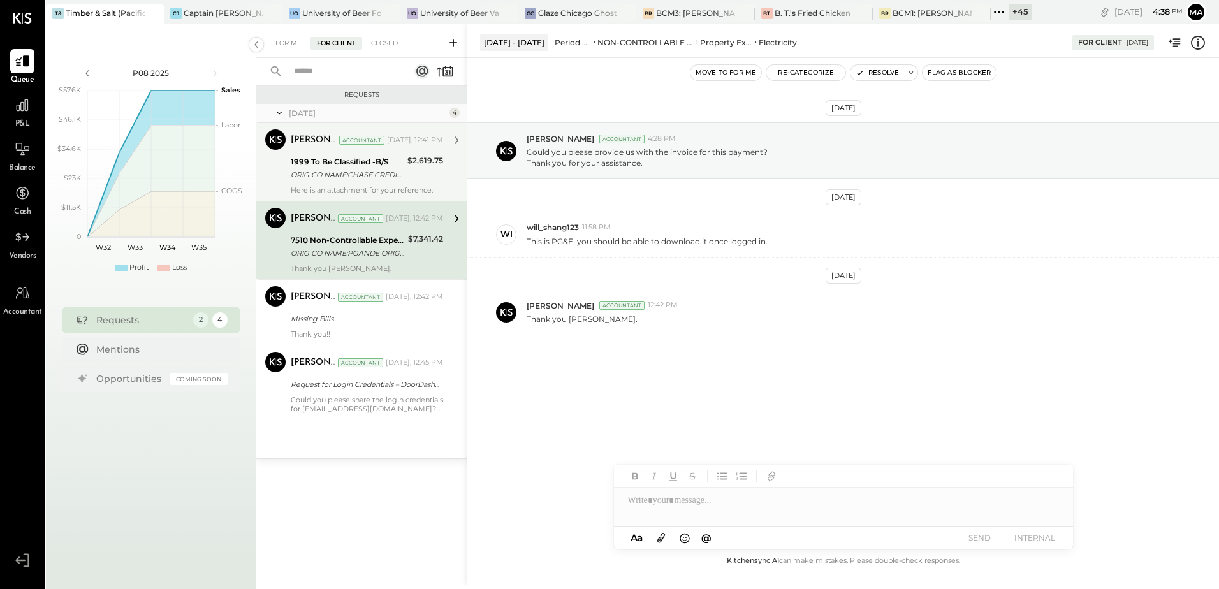
click at [330, 167] on div "1999 To Be Classified -B/S" at bounding box center [347, 162] width 113 height 13
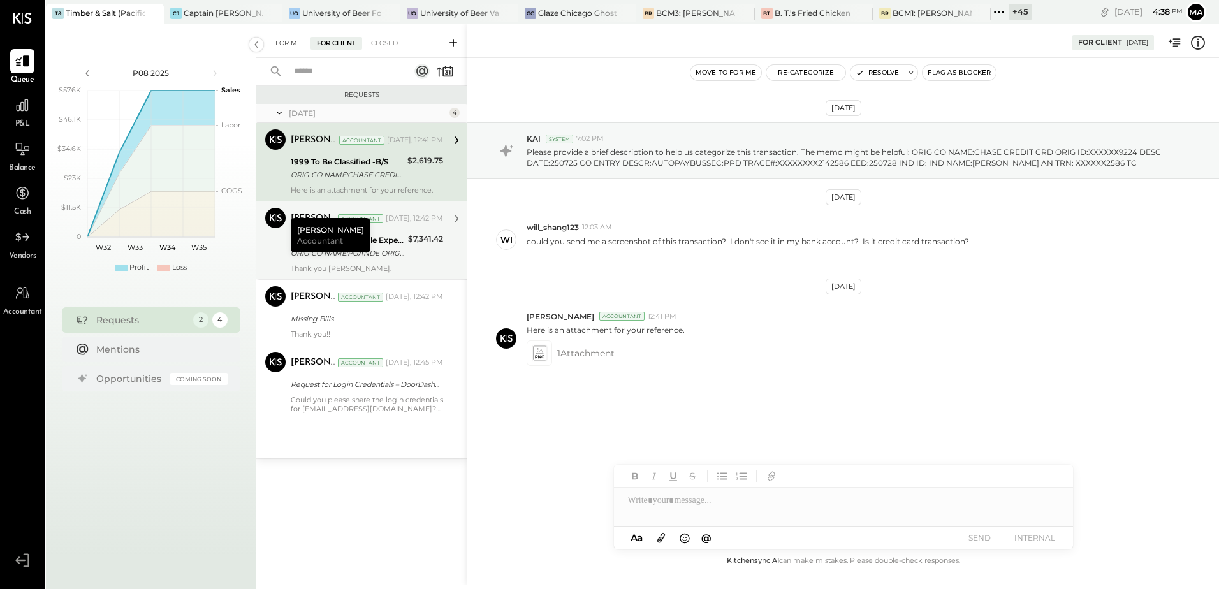
click at [289, 40] on div "For Me" at bounding box center [288, 43] width 39 height 13
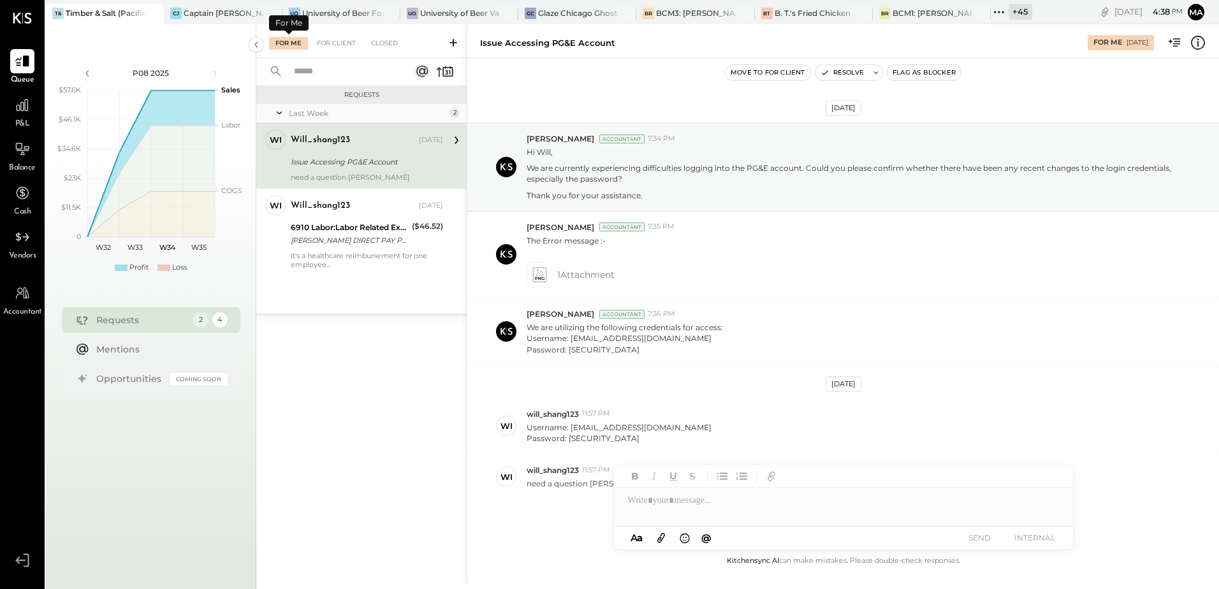
scroll to position [41, 0]
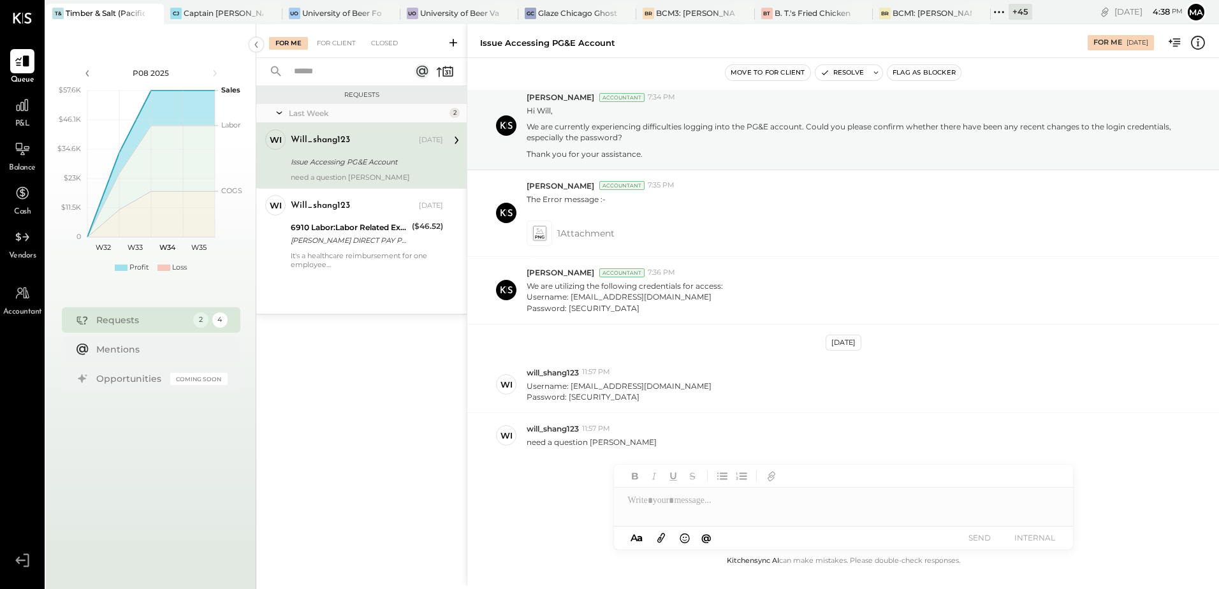
click at [321, 167] on div "Issue Accessing PG&E Account" at bounding box center [365, 162] width 149 height 13
click at [539, 231] on icon at bounding box center [538, 233] width 13 height 15
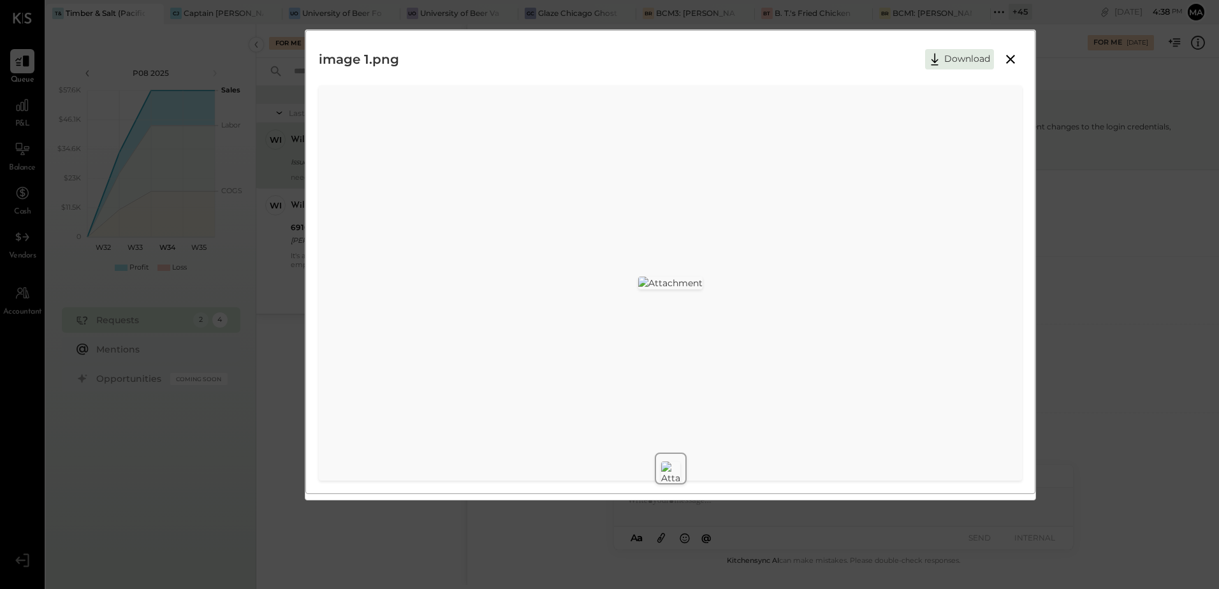
scroll to position [0, 0]
click at [1010, 61] on icon at bounding box center [1010, 59] width 15 height 15
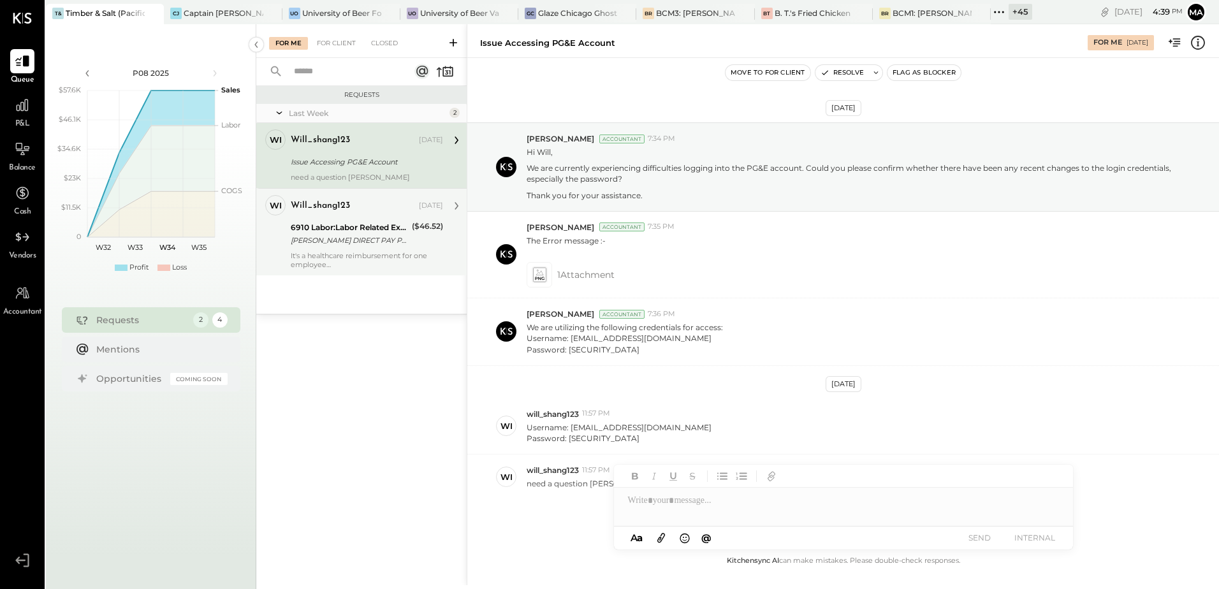
click at [340, 242] on div "[PERSON_NAME] DIRECT PAY PHONE [GEOGRAPHIC_DATA]" at bounding box center [349, 240] width 117 height 13
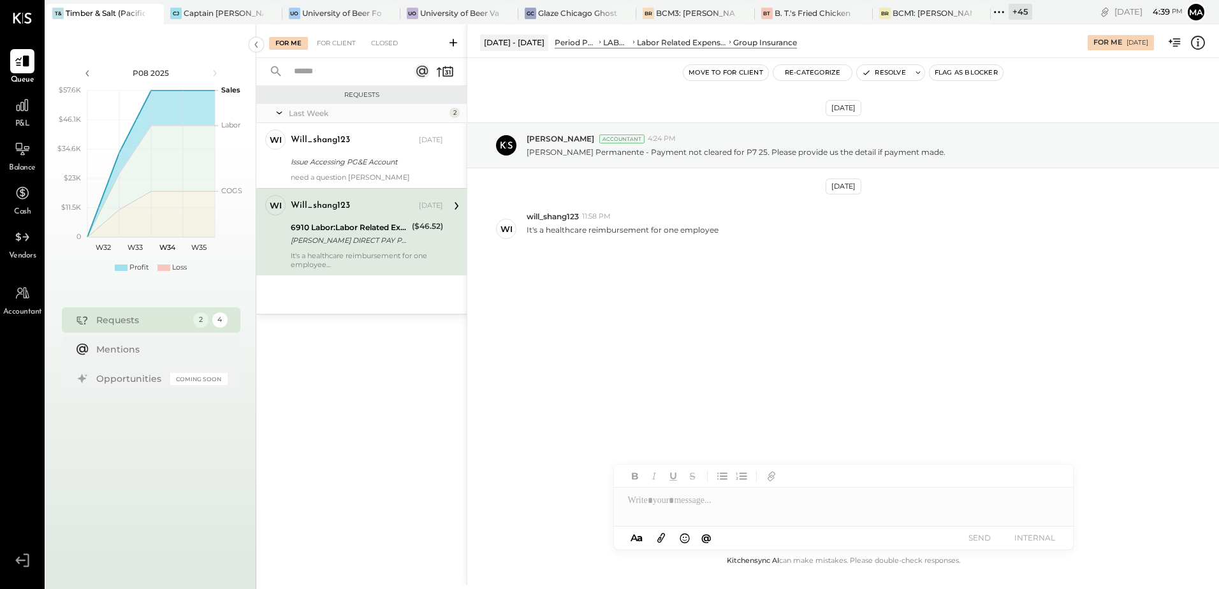
click at [588, 424] on div "Aug 7th, 2025 Manoj Bhagat Accountant 4:24 PM Kaiser Permanente - Payment not c…" at bounding box center [843, 305] width 752 height 495
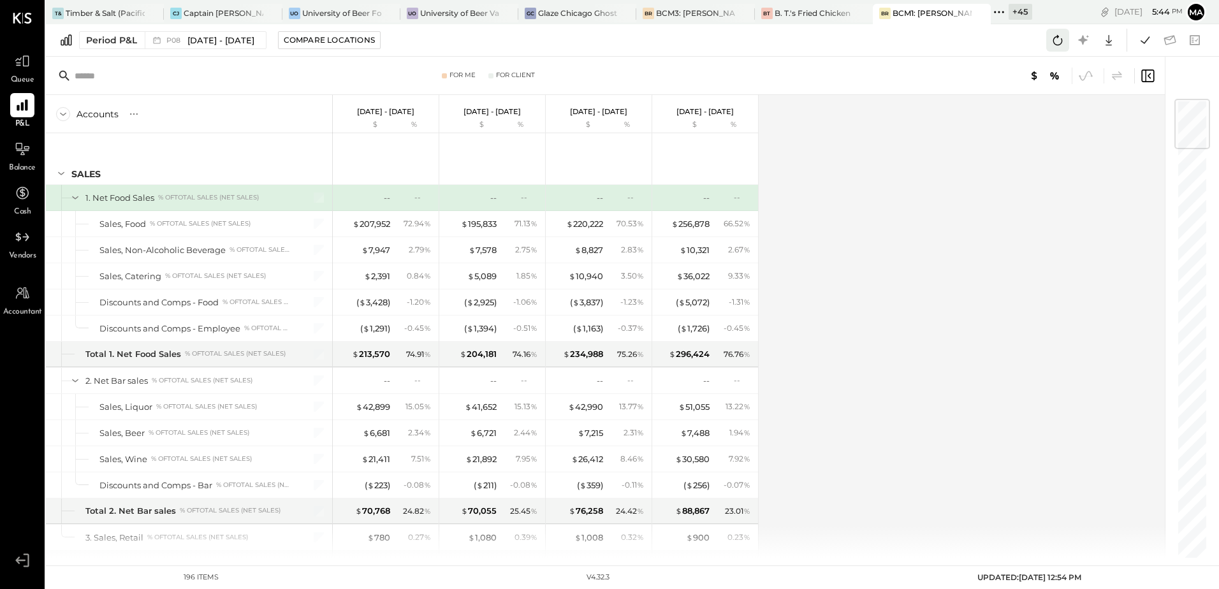
click at [1054, 43] on icon at bounding box center [1057, 40] width 17 height 17
